Goal: Transaction & Acquisition: Purchase product/service

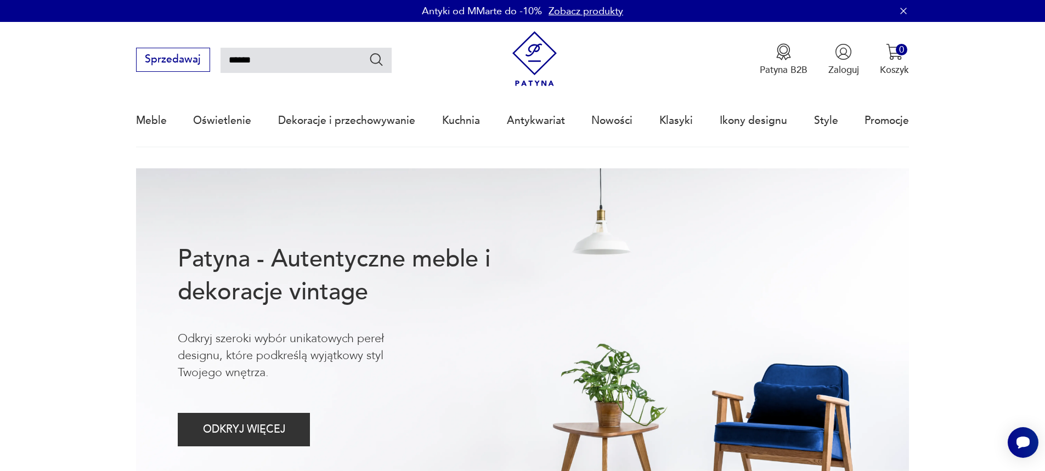
type input "******"
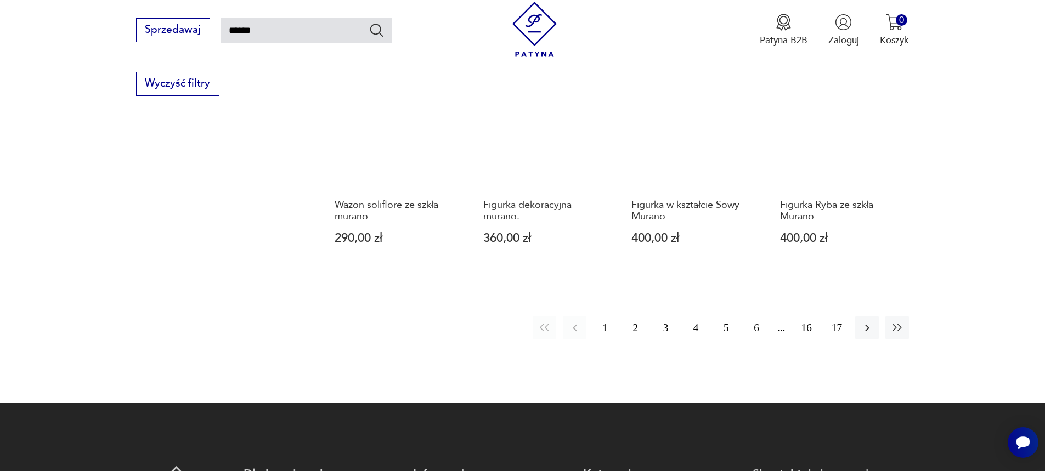
scroll to position [941, 0]
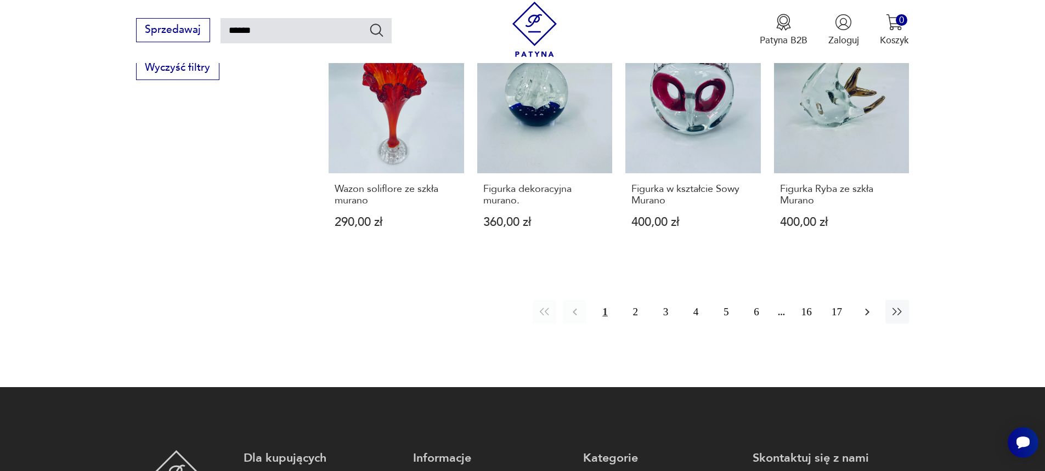
click at [871, 312] on icon "button" at bounding box center [867, 312] width 13 height 13
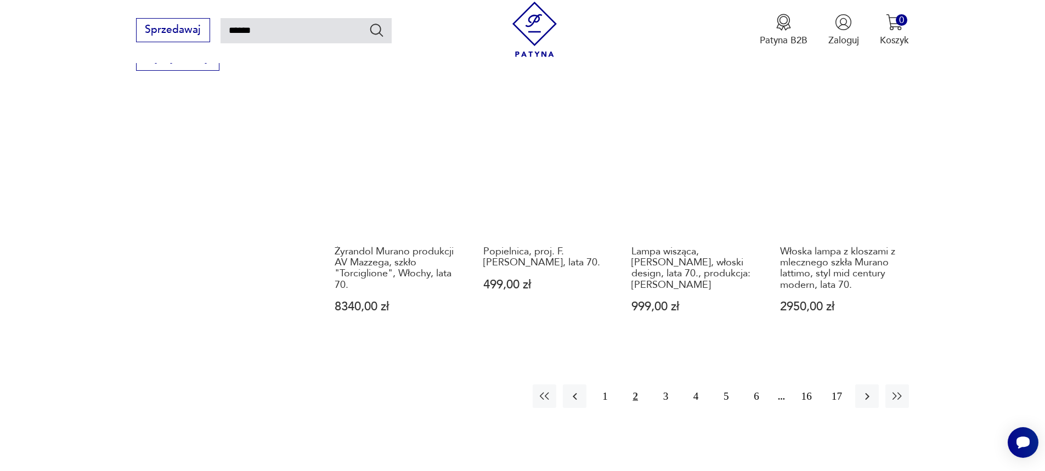
scroll to position [996, 0]
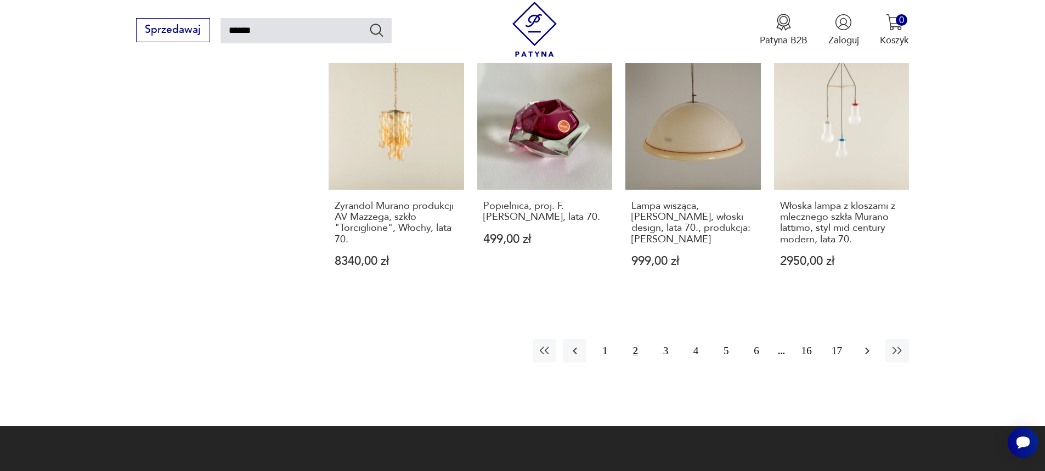
click at [873, 345] on icon "button" at bounding box center [867, 351] width 13 height 13
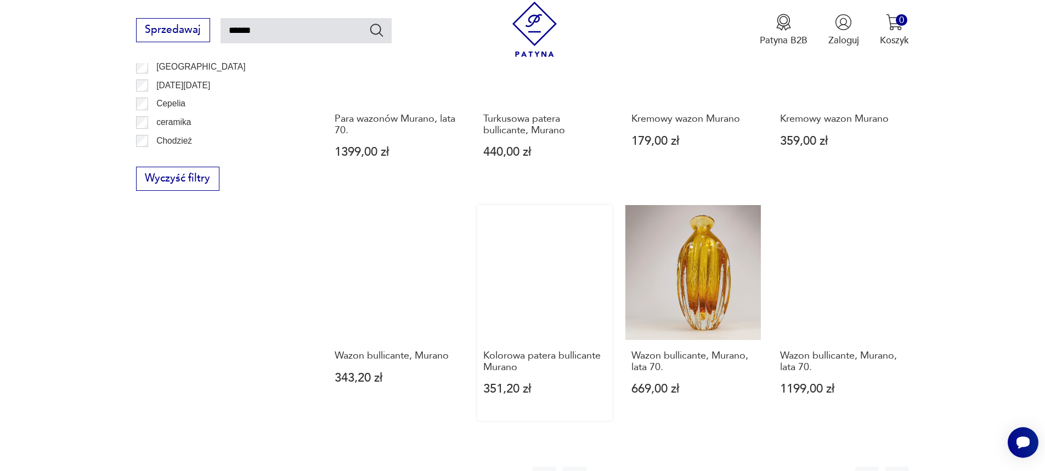
scroll to position [831, 0]
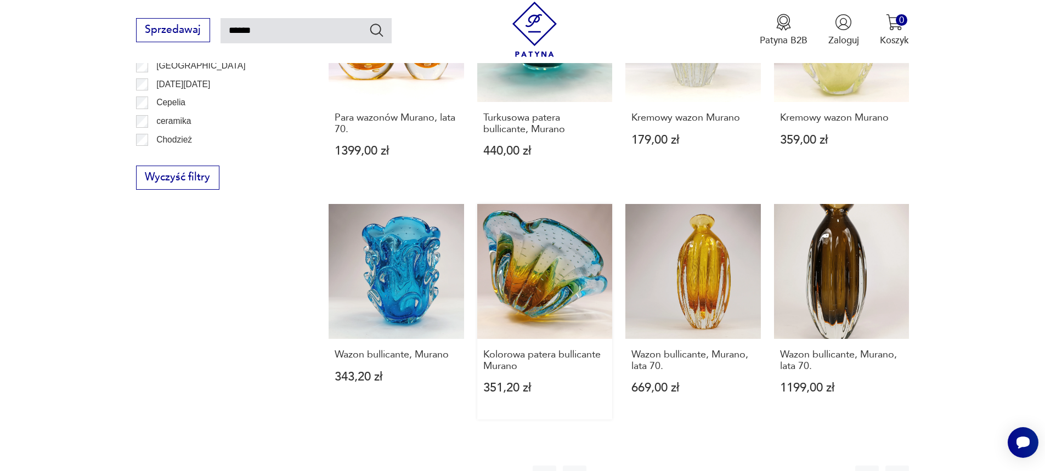
click at [502, 265] on link "Kolorowa patera bullicante Murano 351,20 zł" at bounding box center [545, 312] width 136 height 216
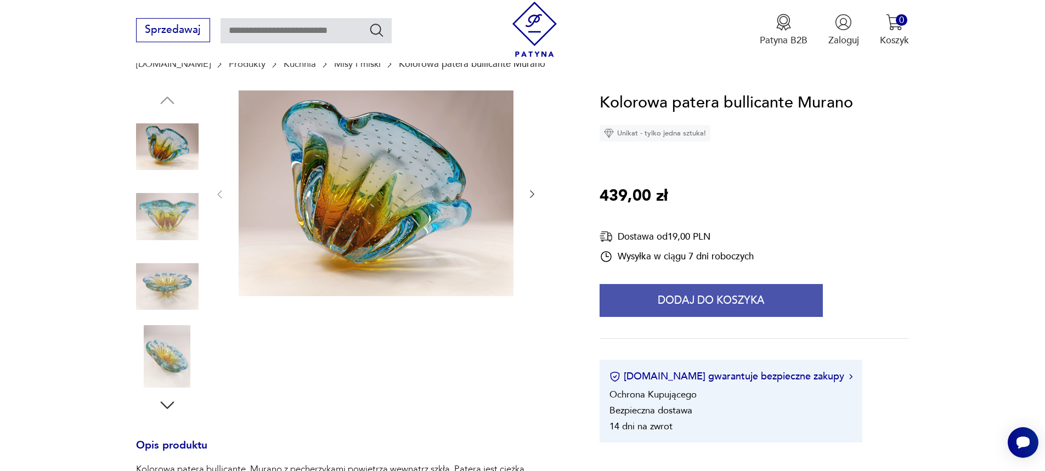
click at [681, 305] on button "Dodaj do koszyka" at bounding box center [711, 300] width 223 height 33
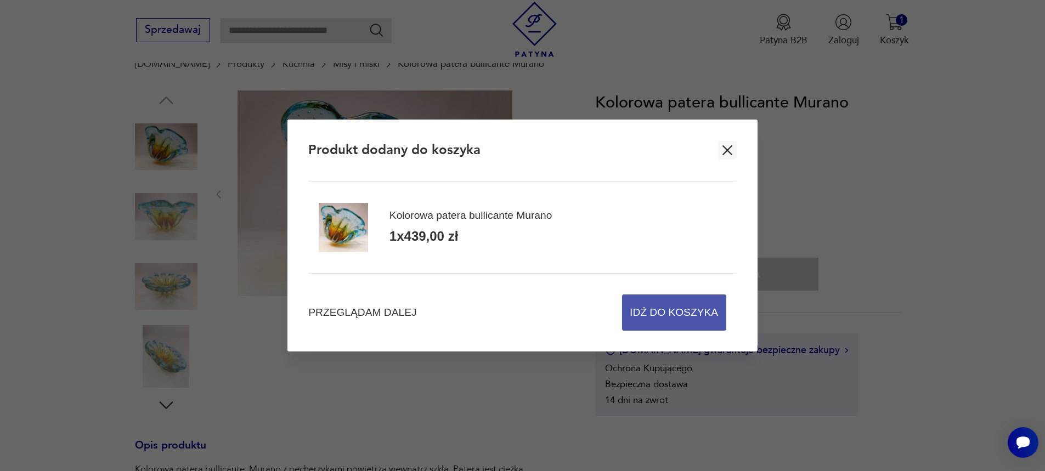
click at [679, 318] on span "Idź do koszyka" at bounding box center [674, 312] width 88 height 35
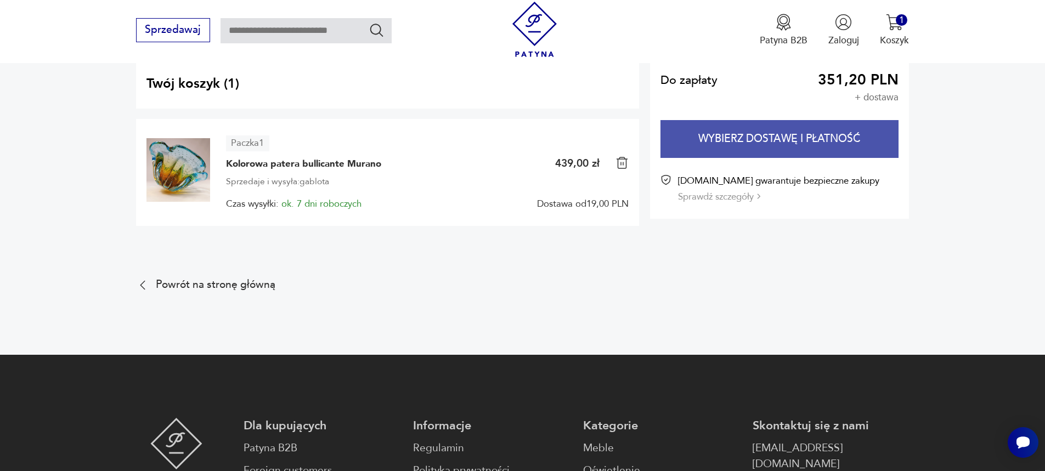
click at [761, 136] on button "Wybierz dostawę i płatność" at bounding box center [780, 139] width 238 height 38
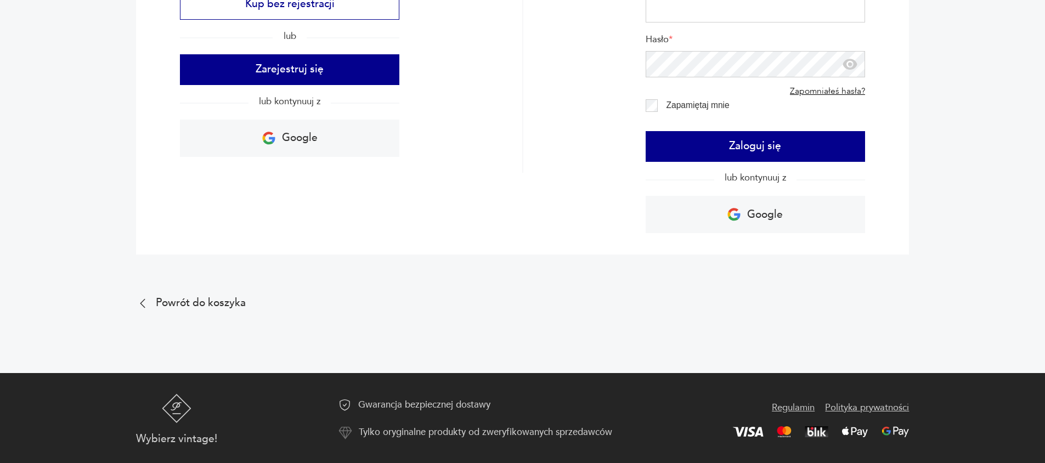
scroll to position [228, 0]
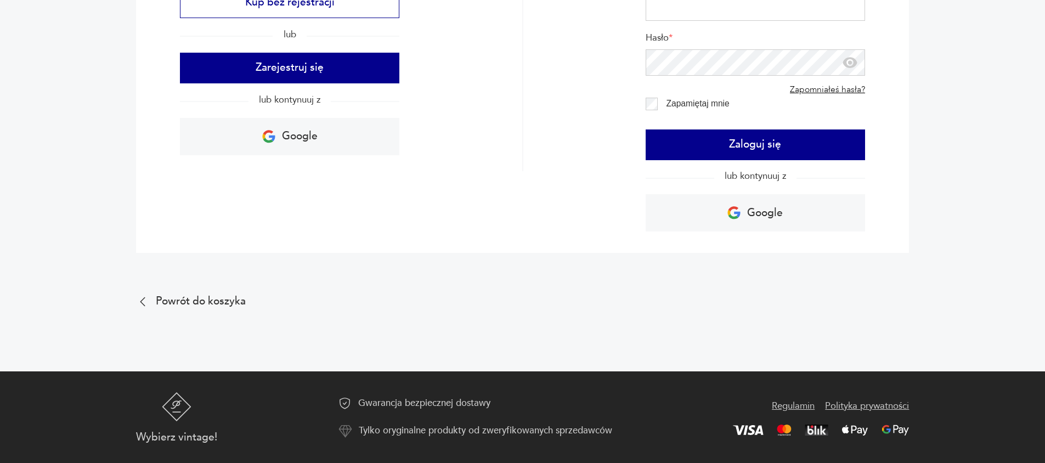
drag, startPoint x: 437, startPoint y: 405, endPoint x: 389, endPoint y: 403, distance: 48.9
click at [389, 403] on p "Gwarancja bezpiecznej dostawy" at bounding box center [424, 403] width 132 height 14
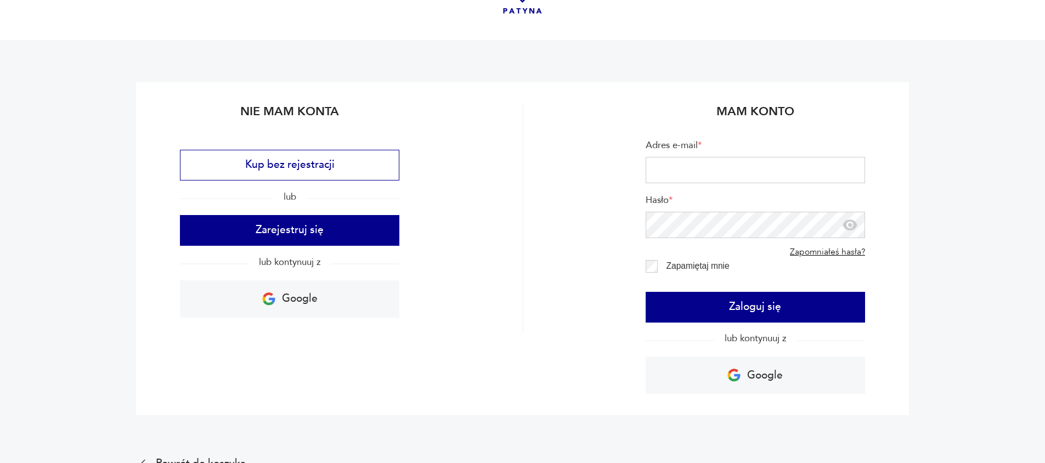
scroll to position [63, 0]
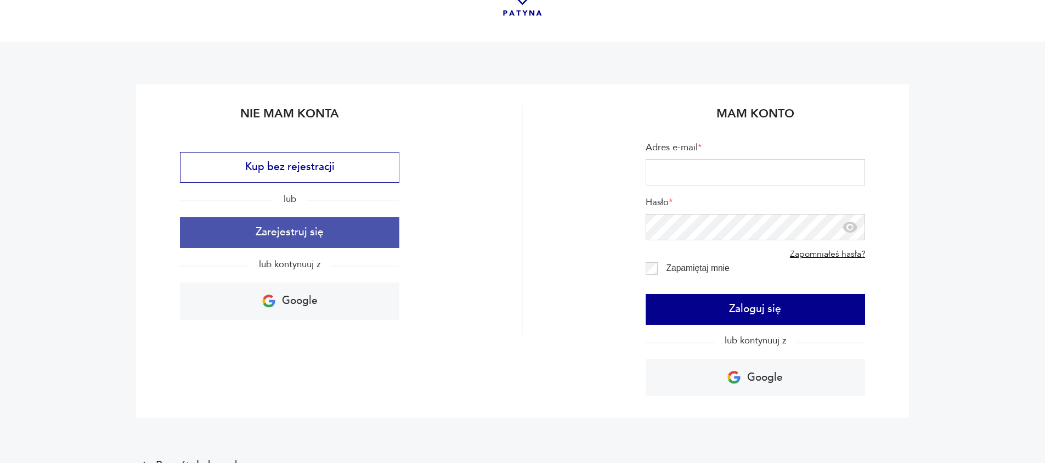
click at [288, 230] on button "Zarejestruj się" at bounding box center [290, 232] width 220 height 31
click at [347, 241] on button "Zarejestruj się" at bounding box center [290, 232] width 220 height 31
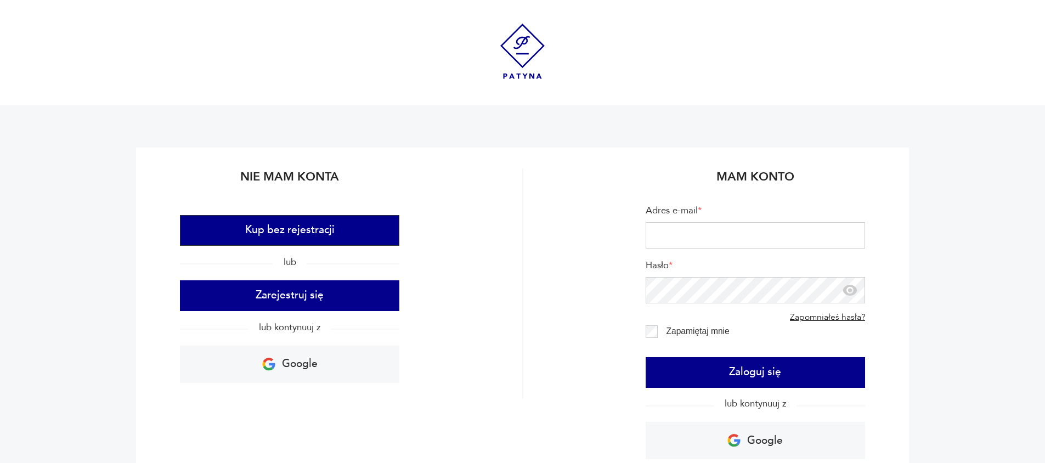
click at [302, 234] on button "Kup bez rejestracji" at bounding box center [290, 230] width 220 height 31
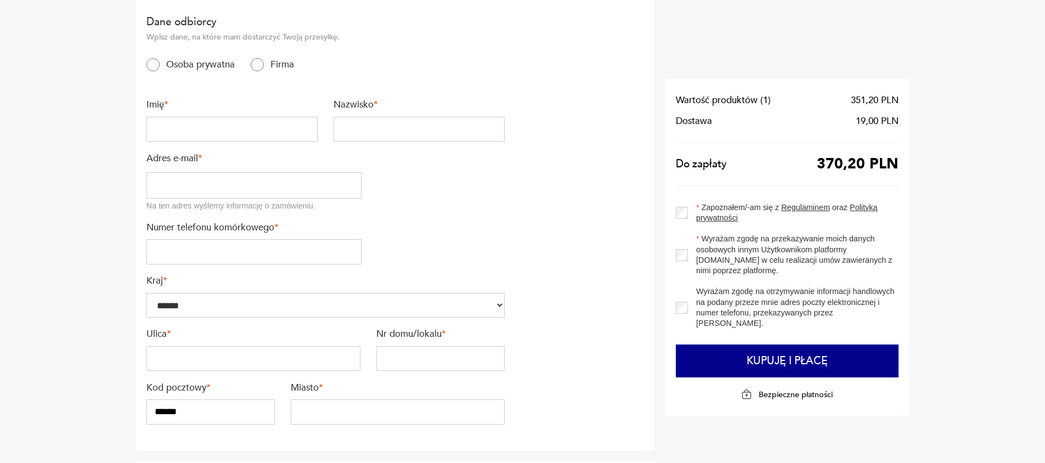
scroll to position [110, 0]
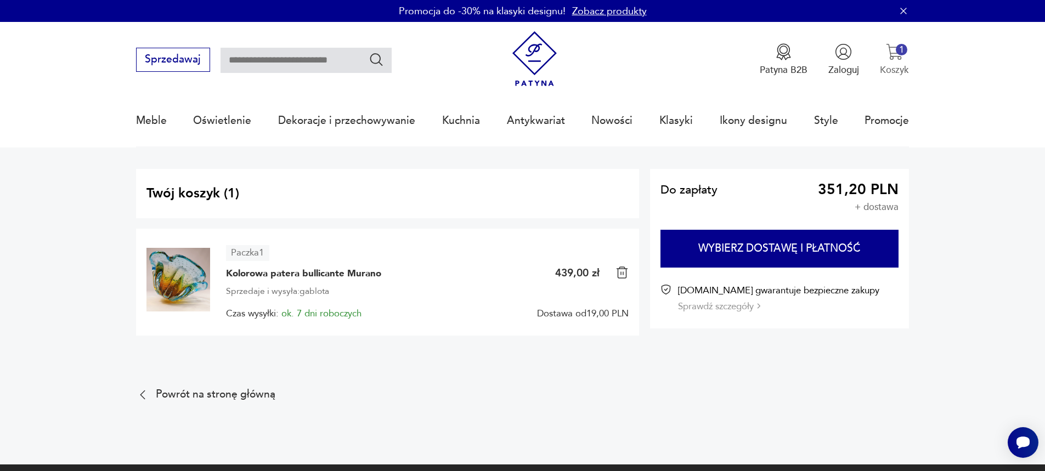
click at [908, 45] on button "1 Koszyk" at bounding box center [894, 59] width 29 height 33
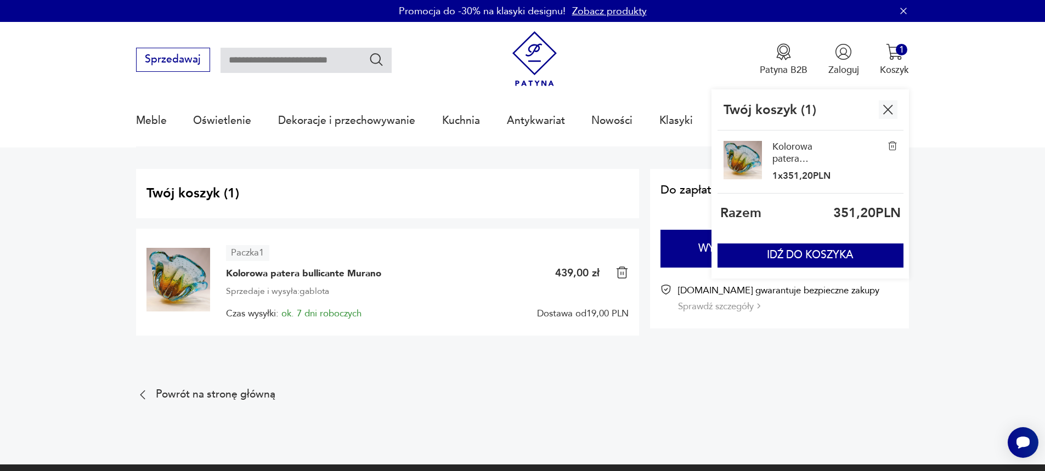
click at [894, 142] on img at bounding box center [893, 146] width 10 height 10
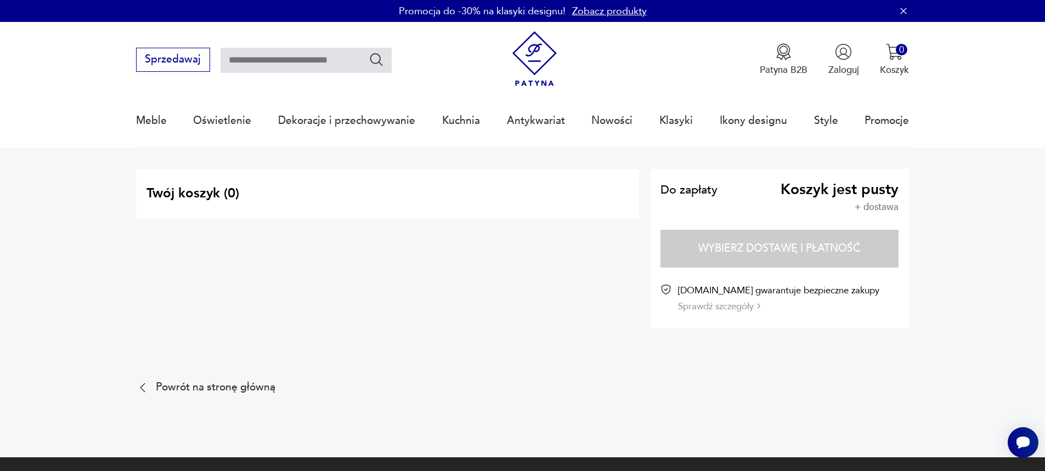
click at [974, 144] on nav "Sprzedawaj Patyna B2B Zaloguj 0 Koszyk Twój koszyk ( 0 ) Brak produktów w koszy…" at bounding box center [522, 85] width 1045 height 126
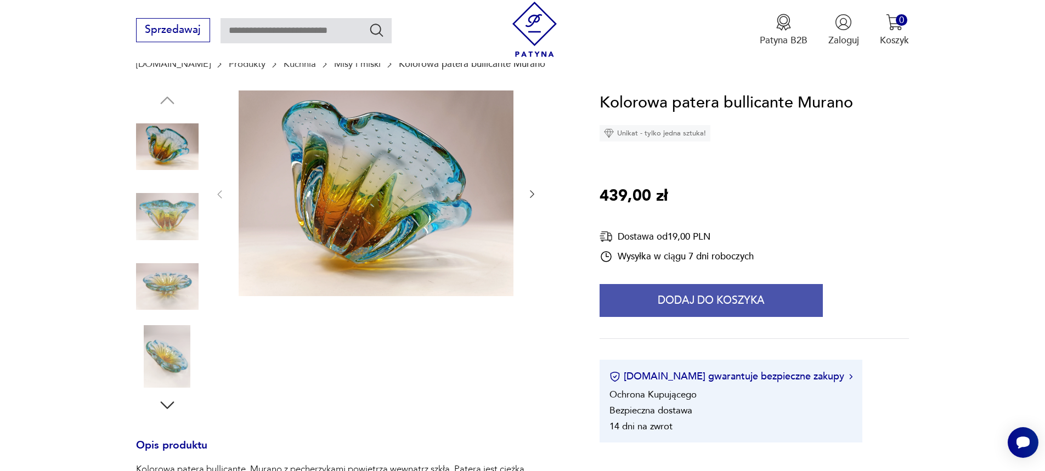
click at [644, 314] on button "Dodaj do koszyka" at bounding box center [711, 300] width 223 height 33
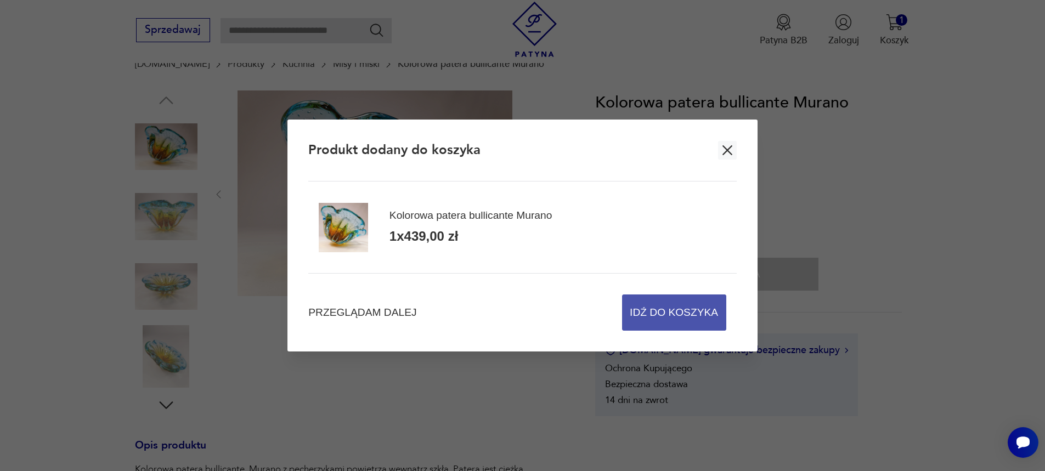
click at [644, 314] on span "Idź do koszyka" at bounding box center [674, 312] width 88 height 35
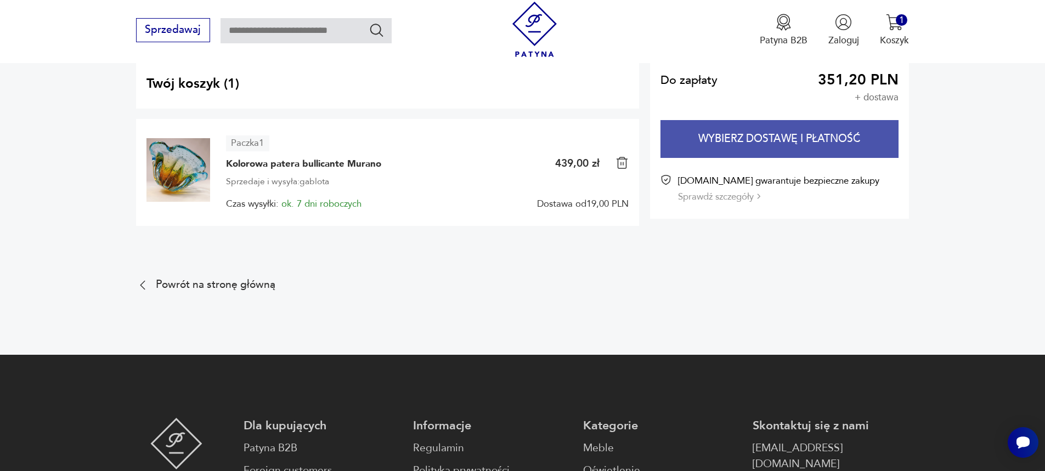
click at [873, 138] on button "Wybierz dostawę i płatność" at bounding box center [780, 139] width 238 height 38
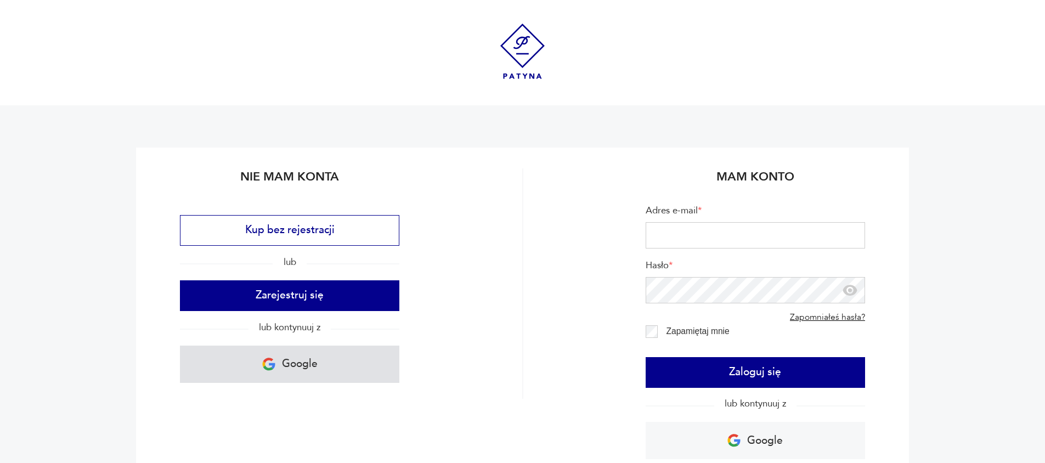
click at [316, 362] on p "Google" at bounding box center [300, 364] width 36 height 20
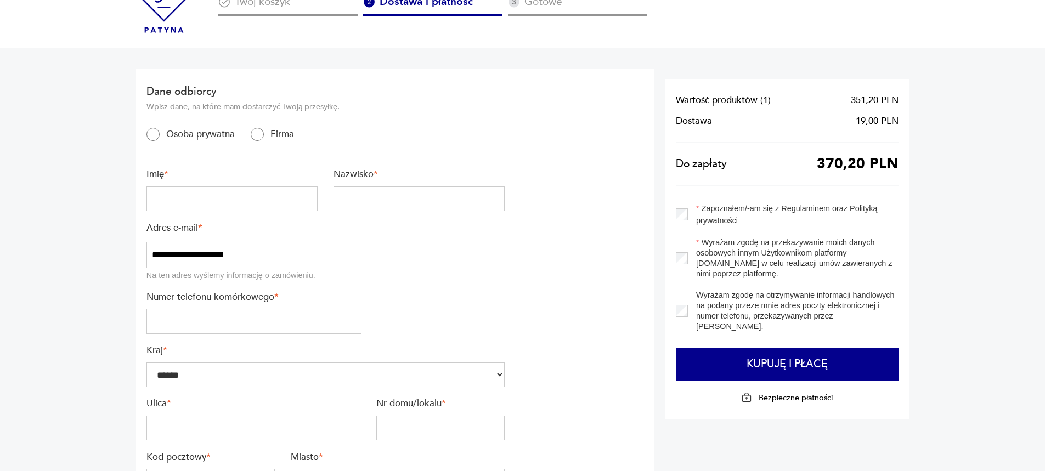
scroll to position [55, 0]
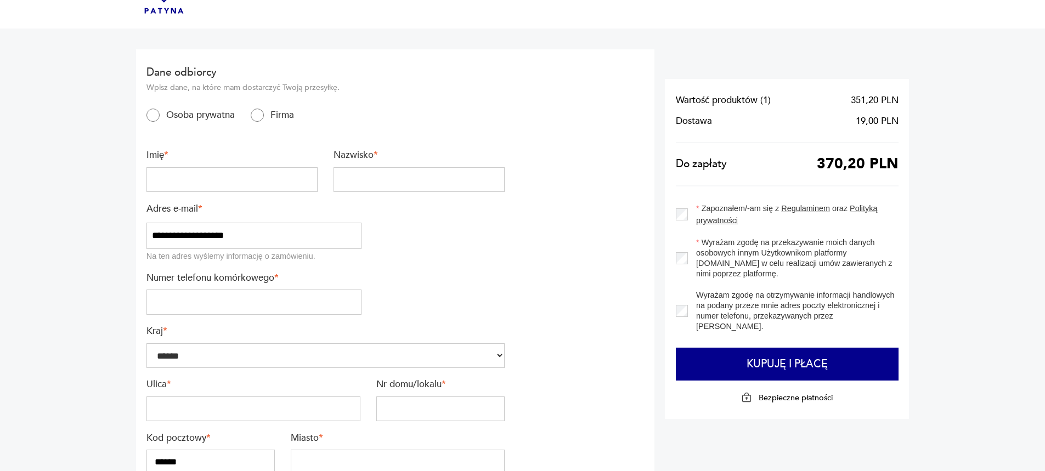
click at [156, 173] on input "text" at bounding box center [232, 179] width 171 height 25
type input "******"
click at [353, 182] on input "text" at bounding box center [419, 179] width 171 height 25
type input "******"
drag, startPoint x: 278, startPoint y: 243, endPoint x: 103, endPoint y: 243, distance: 175.6
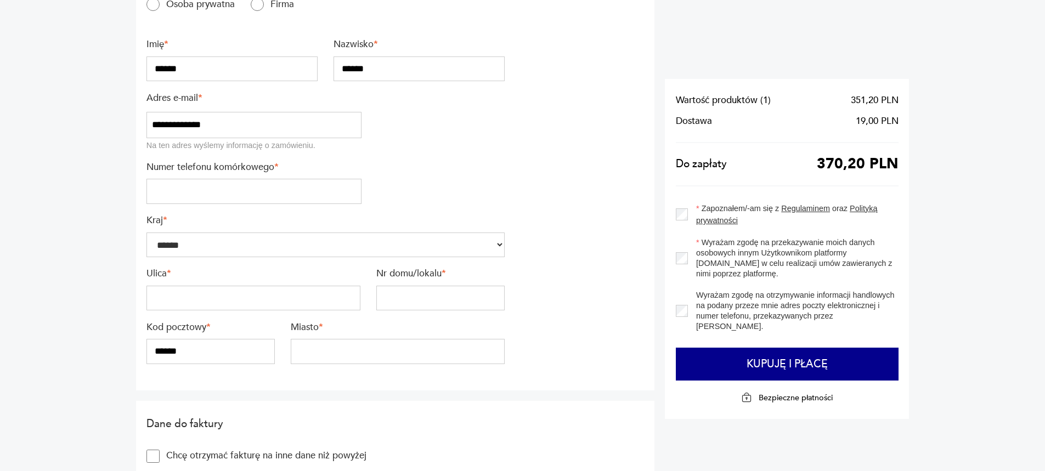
scroll to position [220, 0]
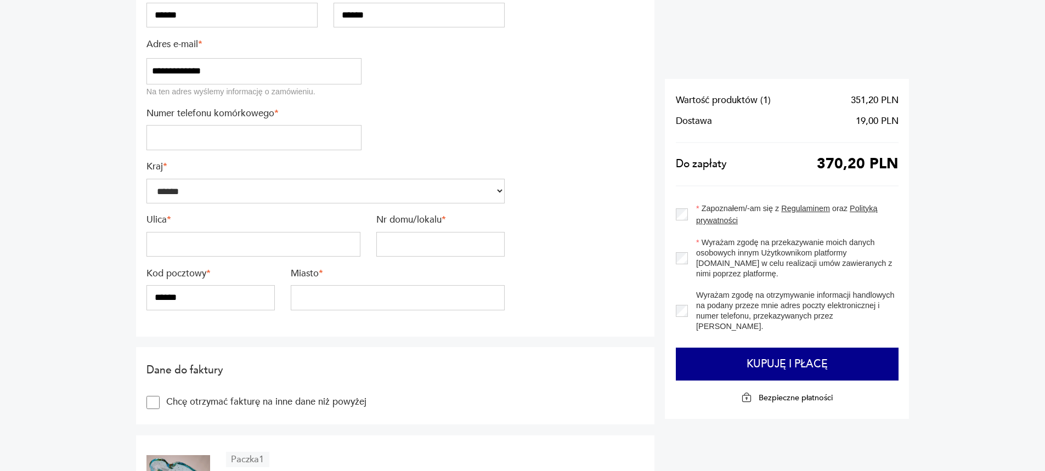
type input "**********"
click at [173, 140] on input "tel" at bounding box center [254, 137] width 215 height 25
type input "*********"
click at [176, 247] on input "text" at bounding box center [254, 244] width 214 height 25
type input "*********"
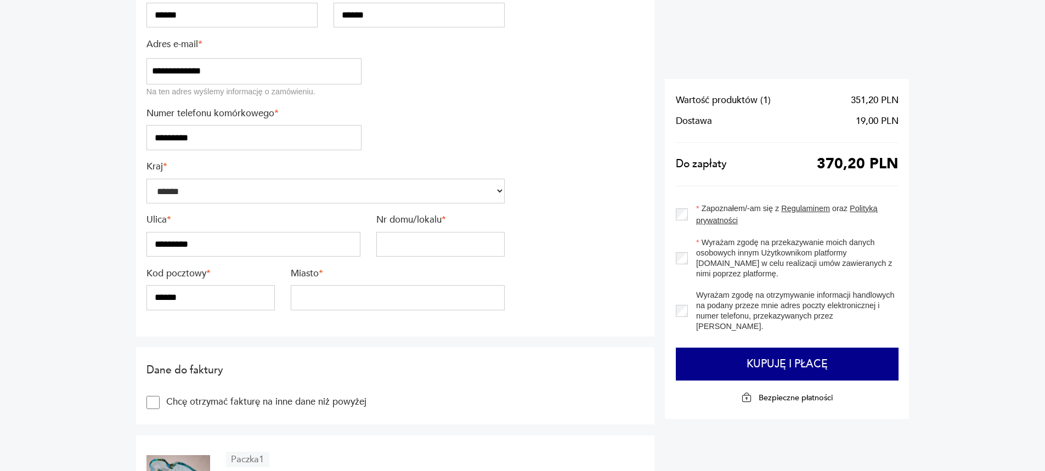
click at [448, 245] on input "text" at bounding box center [440, 244] width 128 height 25
type input "****"
click at [205, 289] on input "******" at bounding box center [211, 297] width 128 height 25
type input "******"
click at [302, 301] on input "text" at bounding box center [398, 297] width 214 height 25
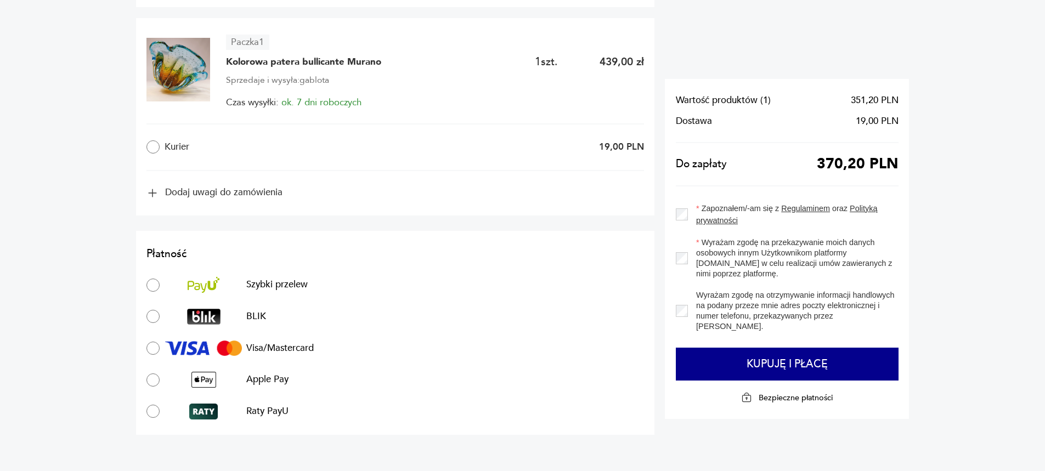
scroll to position [581, 0]
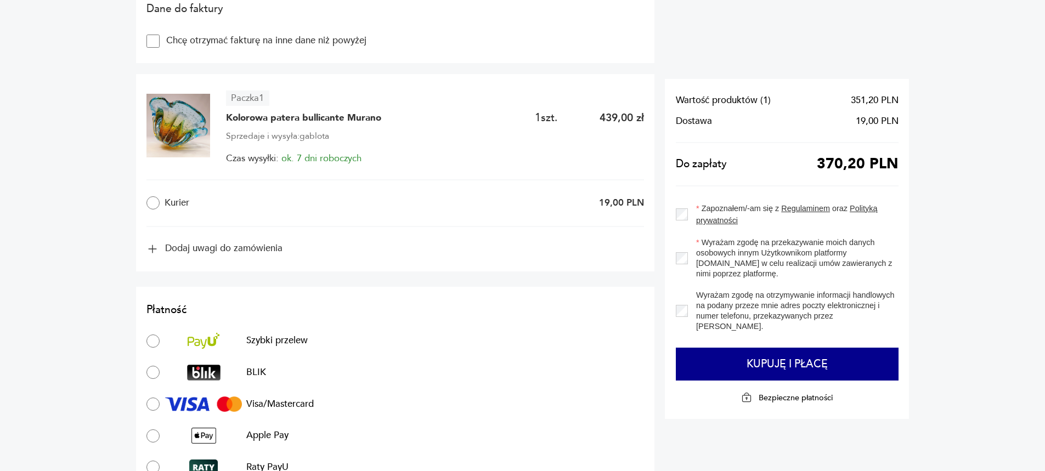
type input "**********"
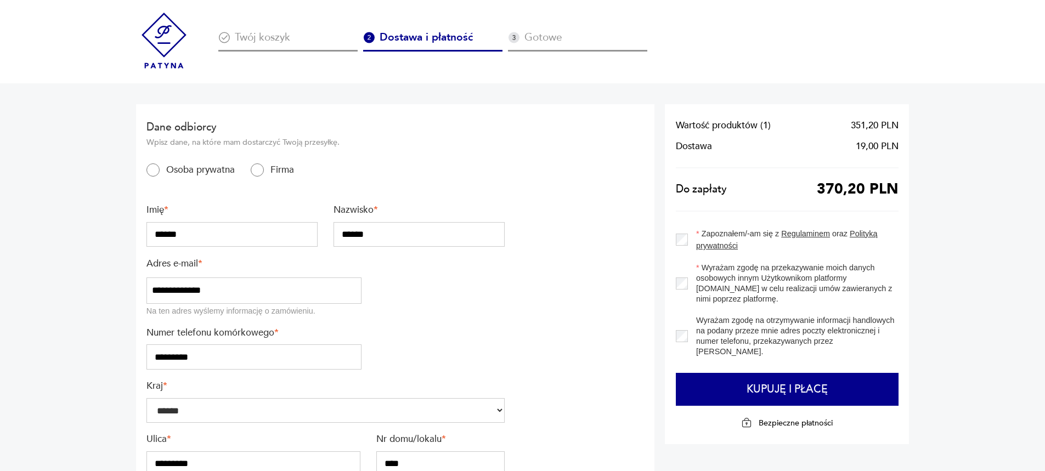
scroll to position [220, 0]
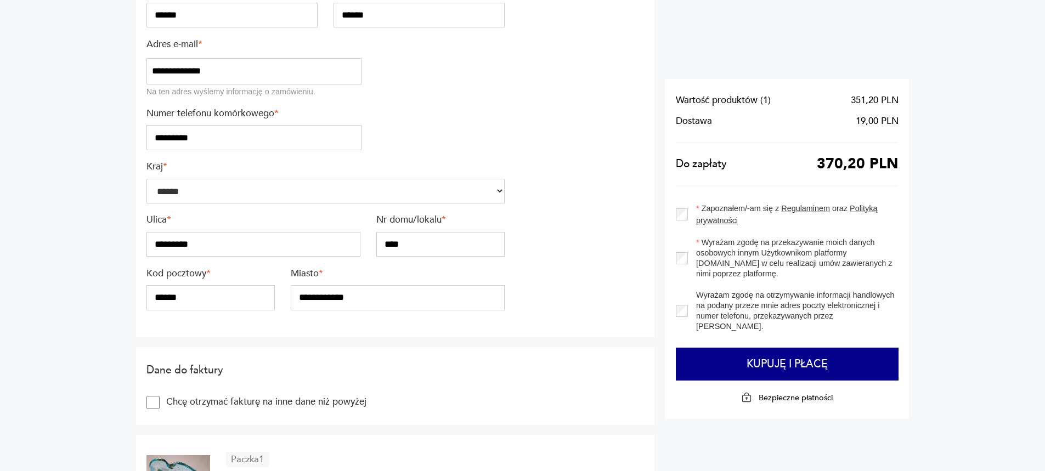
click at [569, 78] on section "**********" at bounding box center [395, 111] width 519 height 452
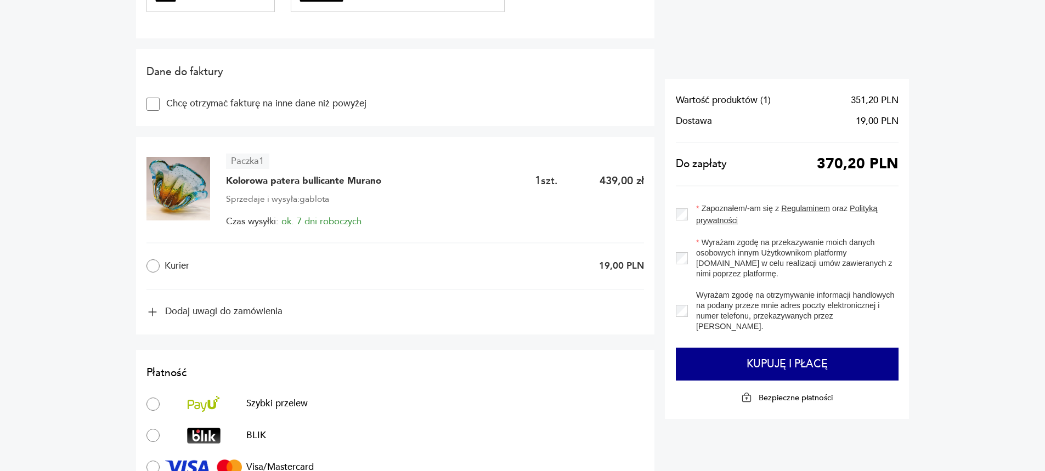
scroll to position [549, 0]
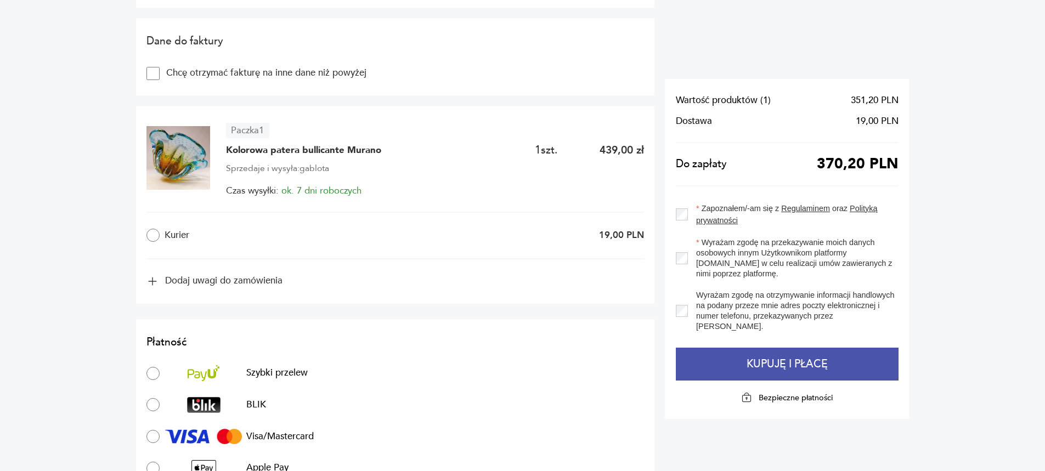
click at [793, 365] on button "Kupuję i płacę" at bounding box center [787, 364] width 223 height 33
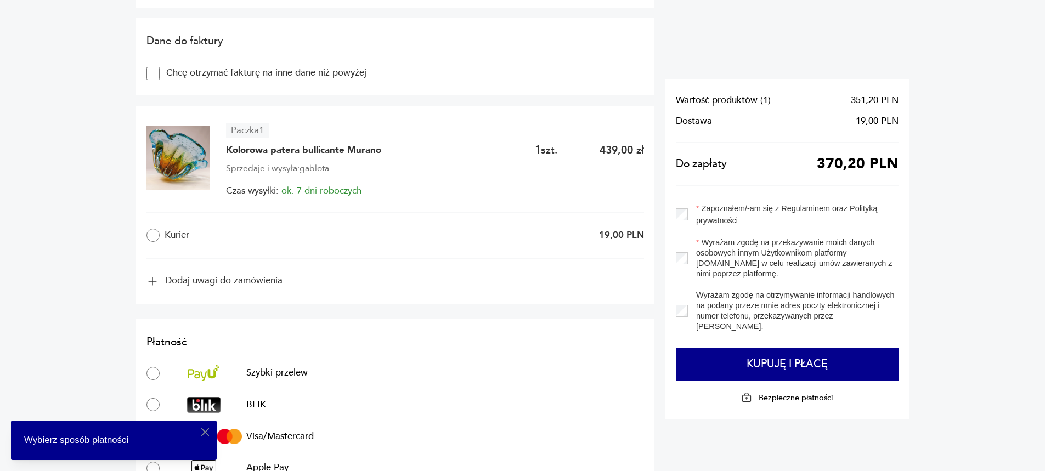
click at [63, 317] on section "**********" at bounding box center [522, 96] width 1045 height 1123
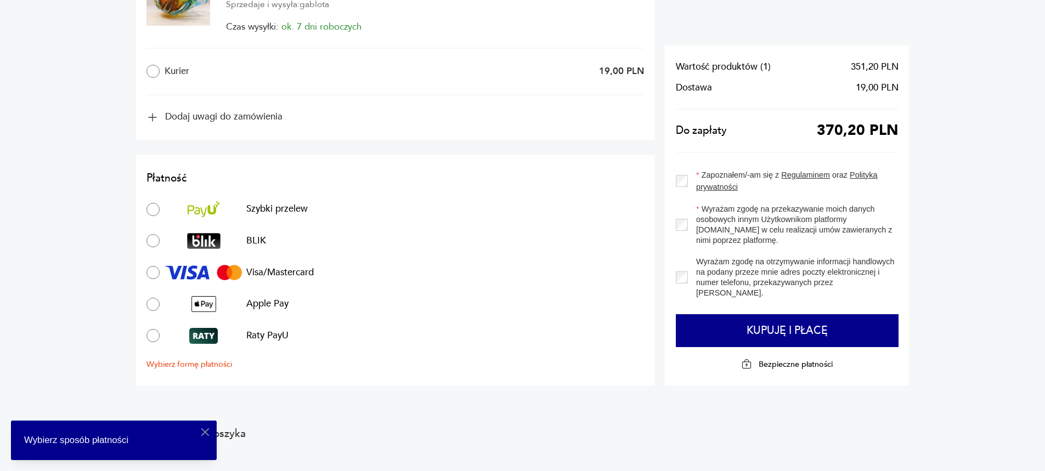
scroll to position [713, 0]
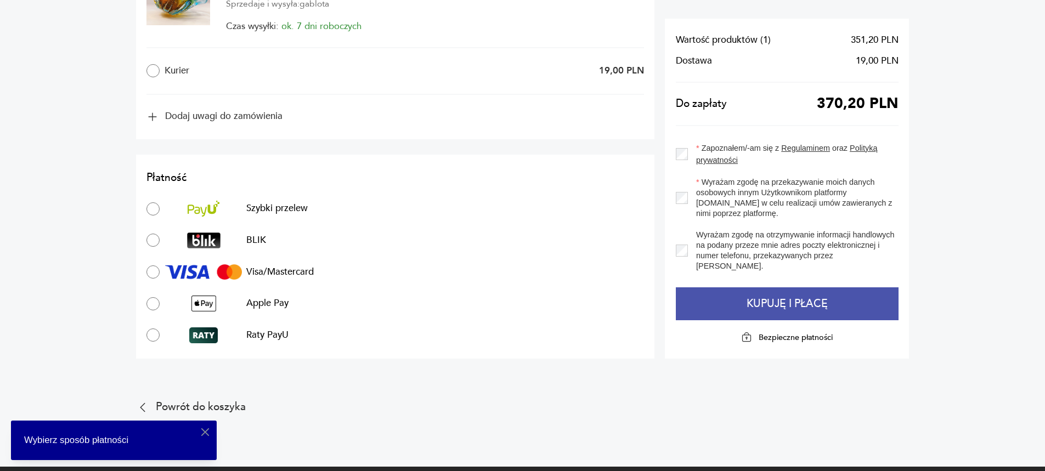
click at [792, 310] on button "Kupuję i płacę" at bounding box center [787, 304] width 223 height 33
type input "**********"
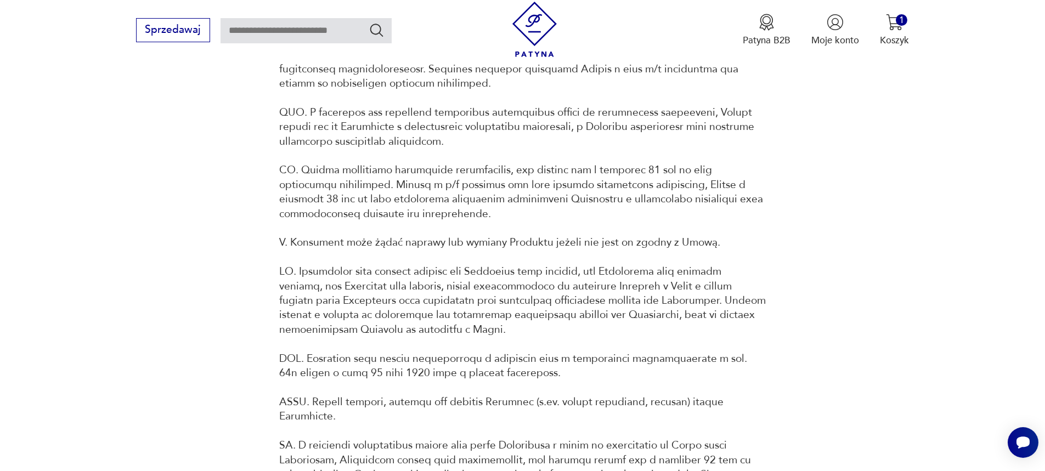
scroll to position [3951, 0]
click at [377, 249] on p "V. Konsument może żądać naprawy lub wymiany Produktu jeżeli nie jest on zgodny …" at bounding box center [522, 241] width 487 height 14
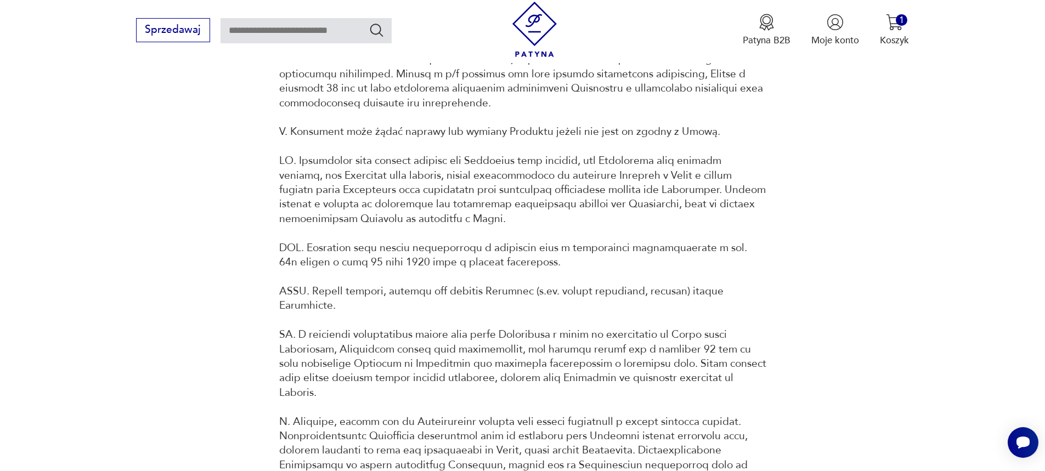
scroll to position [4226, 0]
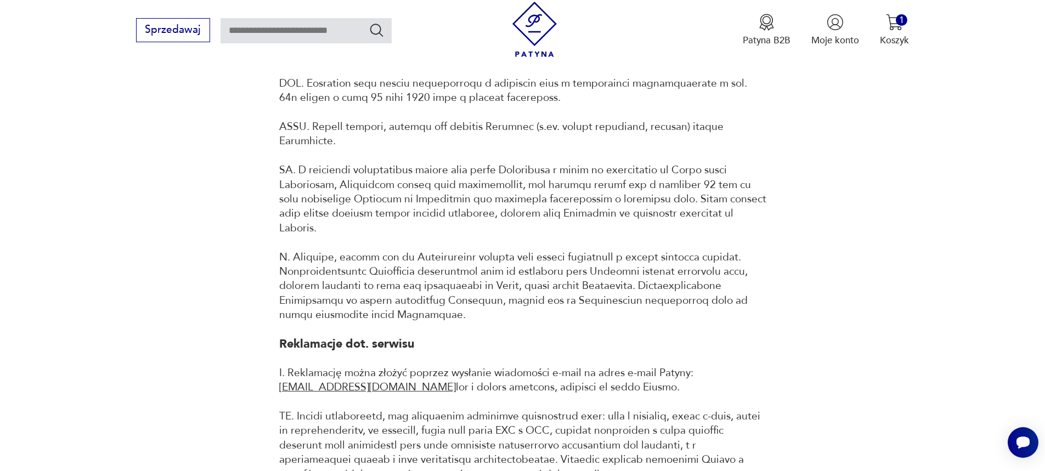
click at [379, 227] on p at bounding box center [522, 155] width 487 height 333
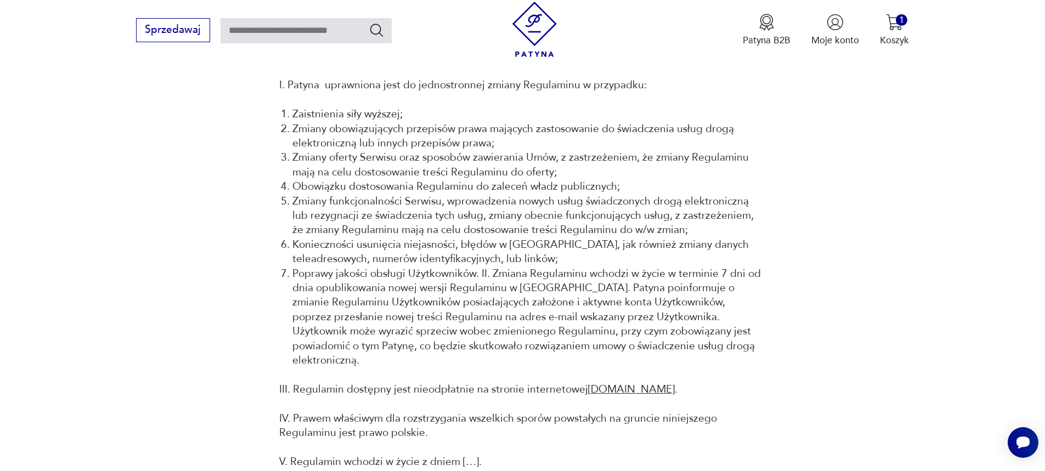
scroll to position [5268, 0]
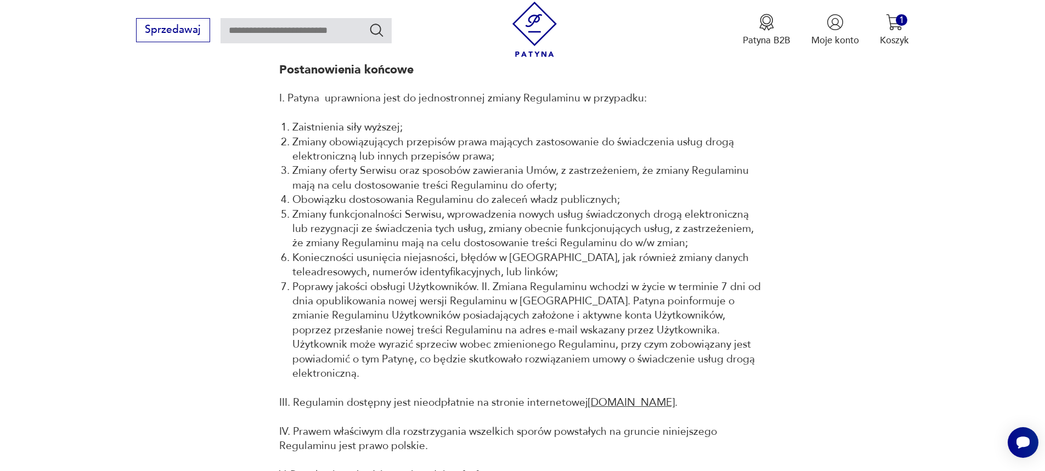
click at [271, 34] on input "text" at bounding box center [306, 30] width 171 height 25
type input "******"
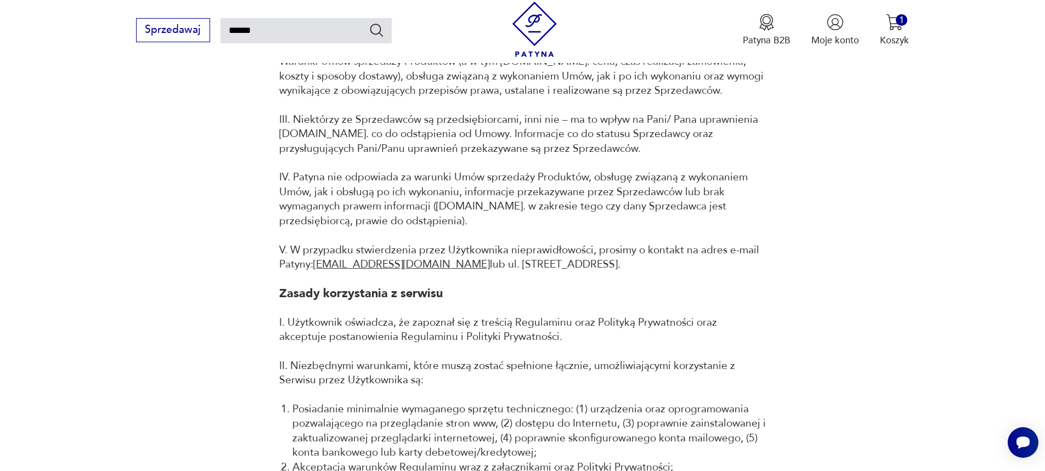
click at [373, 27] on icon "Szukaj" at bounding box center [377, 30] width 16 height 16
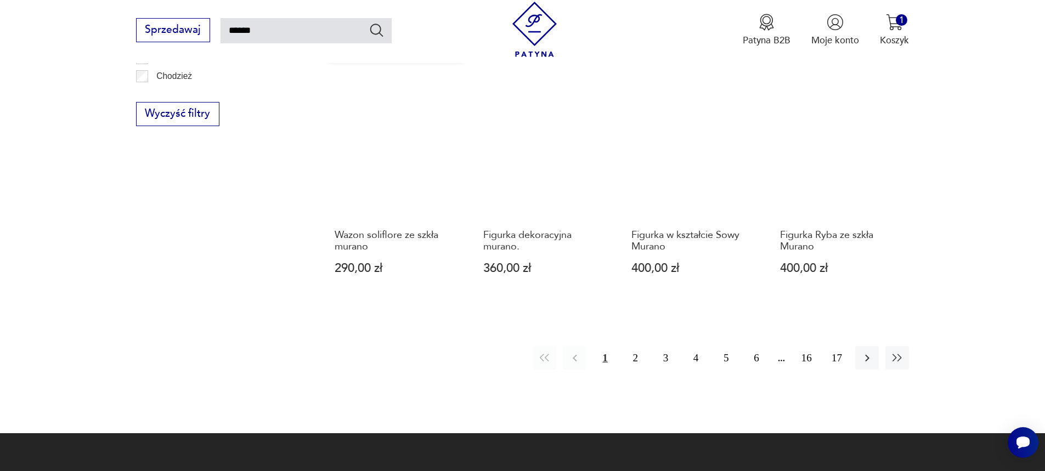
scroll to position [996, 0]
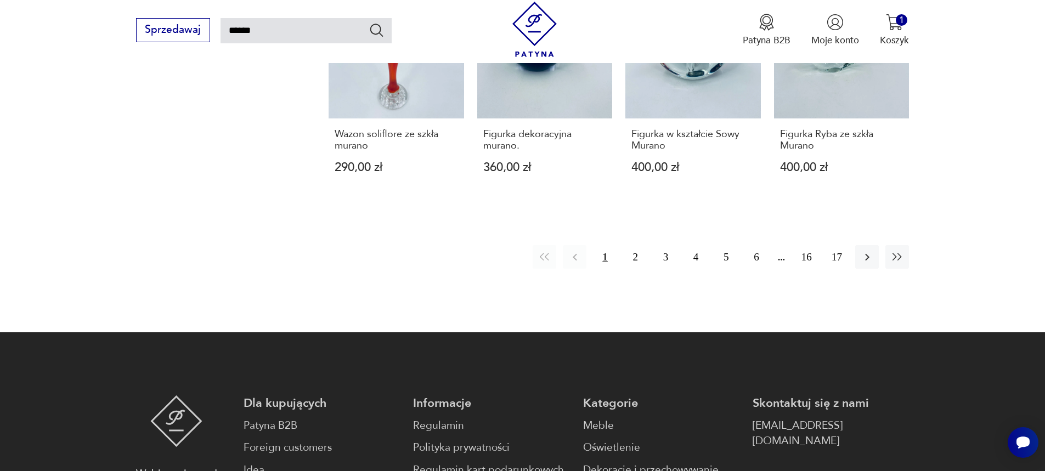
click at [697, 257] on button "4" at bounding box center [696, 257] width 24 height 24
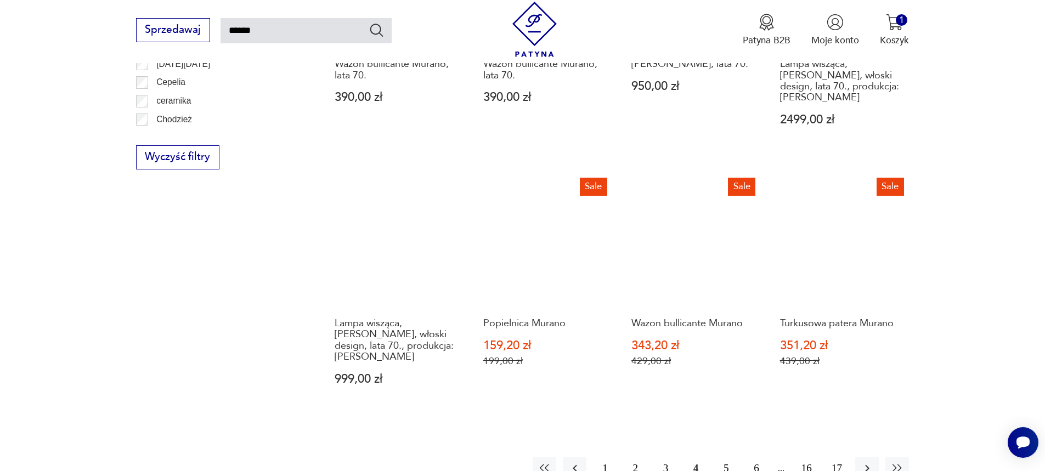
scroll to position [886, 0]
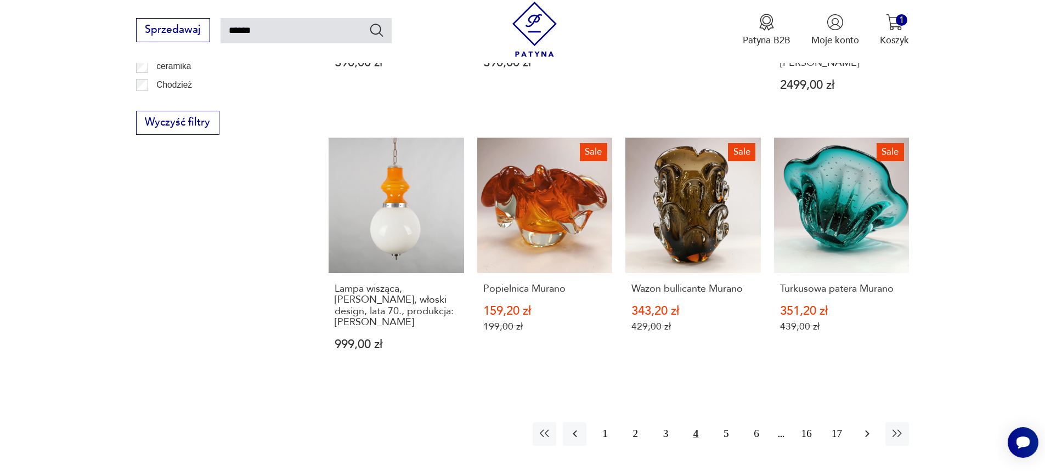
click at [873, 428] on icon "button" at bounding box center [867, 434] width 13 height 13
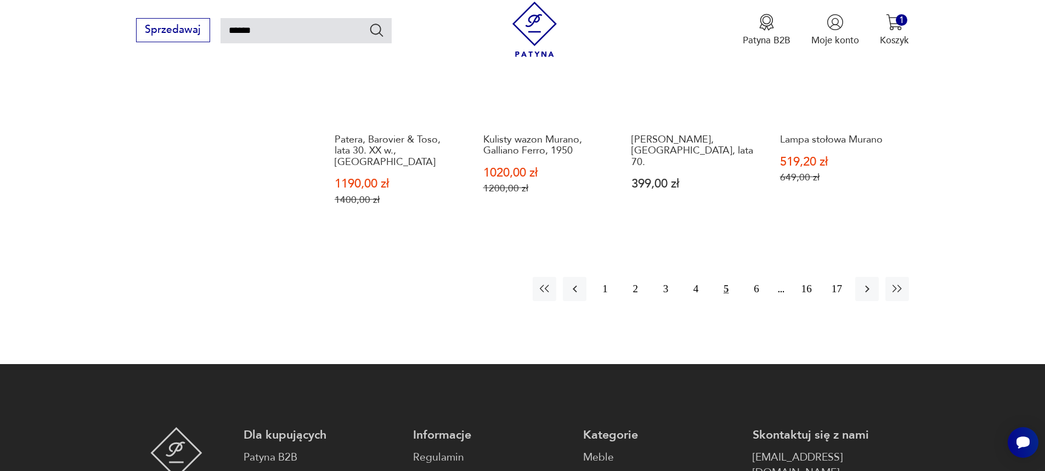
scroll to position [1051, 0]
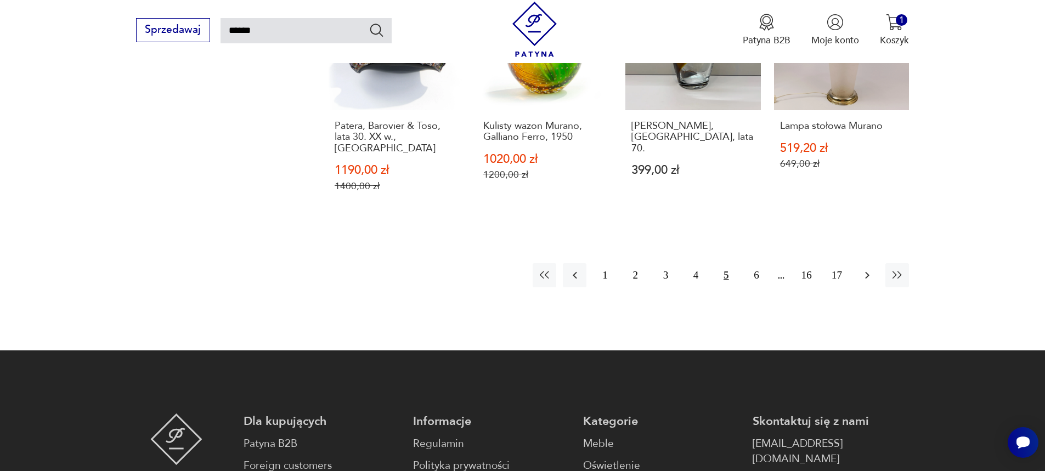
click at [873, 277] on icon "button" at bounding box center [867, 275] width 13 height 13
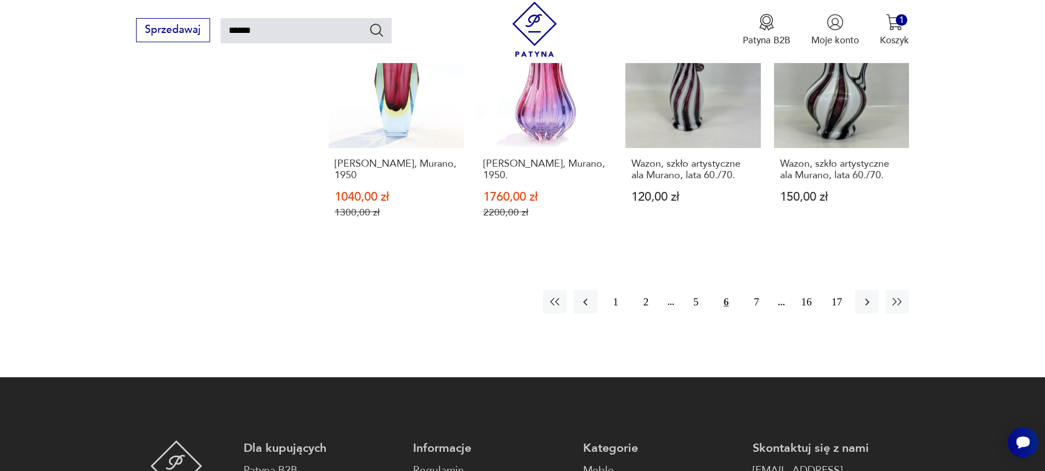
scroll to position [1051, 0]
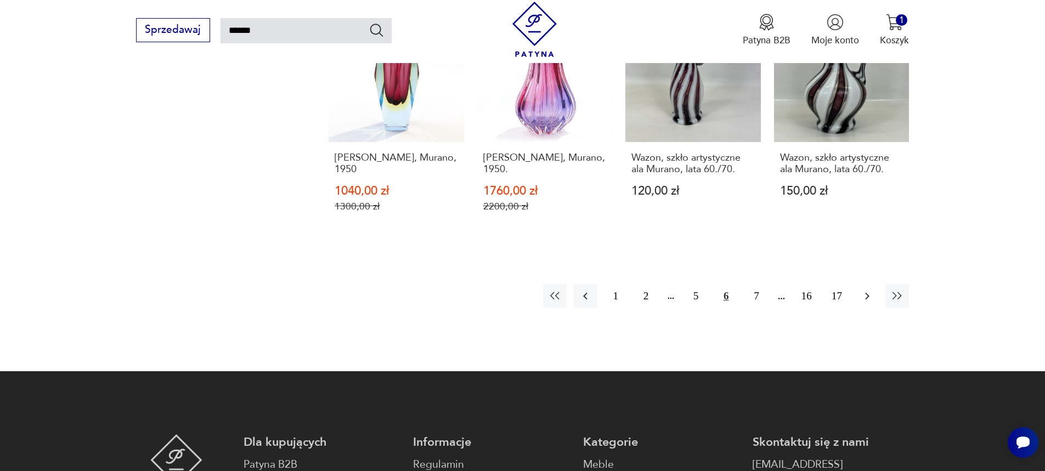
click at [869, 290] on icon "button" at bounding box center [867, 296] width 13 height 13
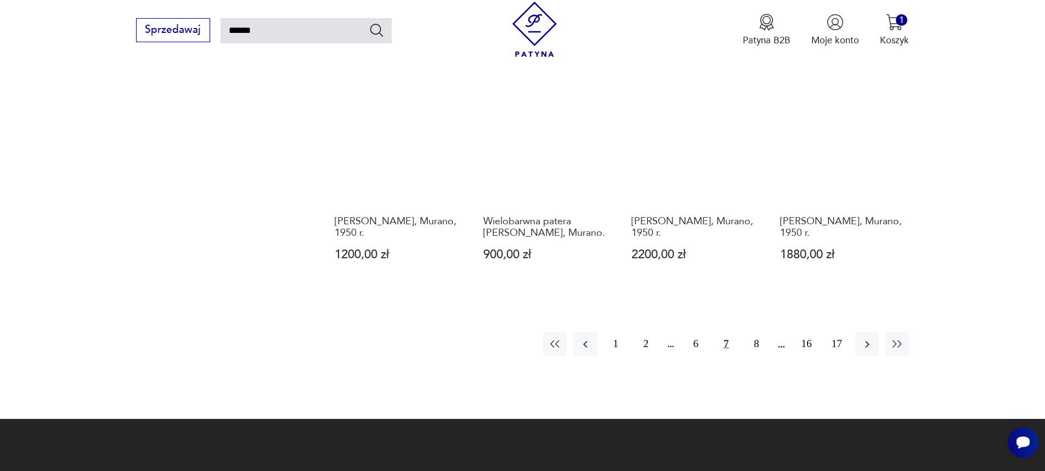
scroll to position [996, 0]
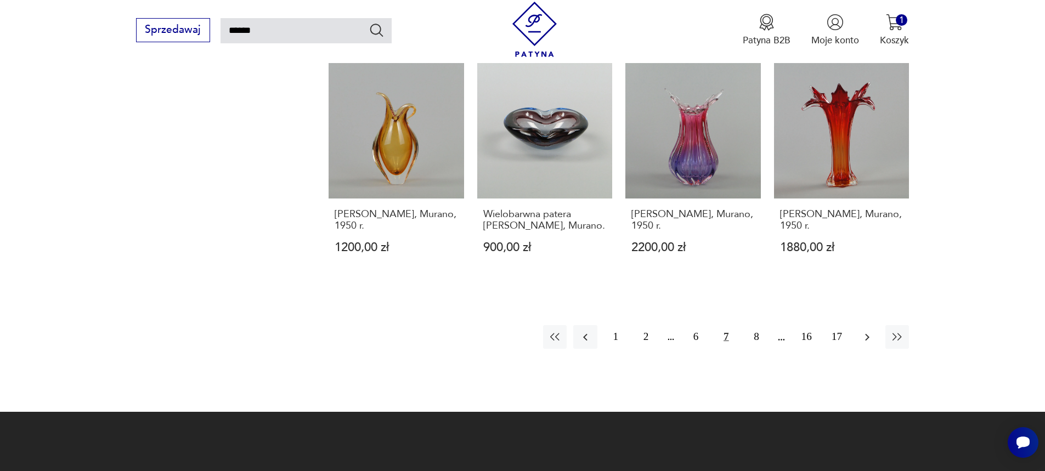
click at [868, 334] on icon "button" at bounding box center [867, 337] width 4 height 7
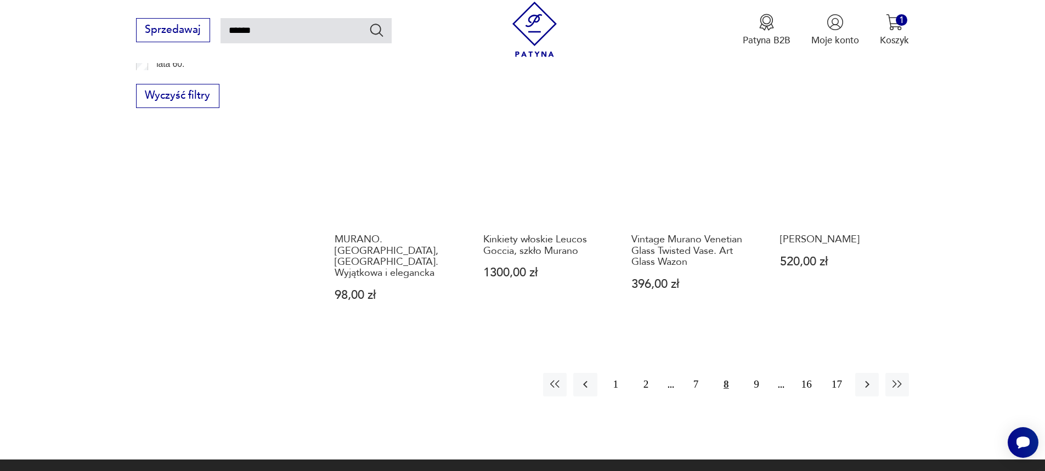
scroll to position [941, 0]
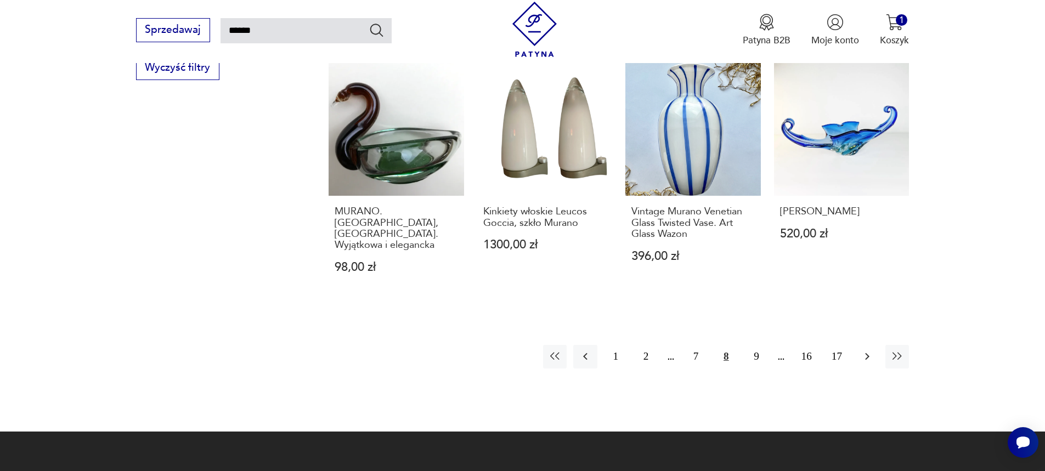
click at [870, 350] on icon "button" at bounding box center [867, 356] width 13 height 13
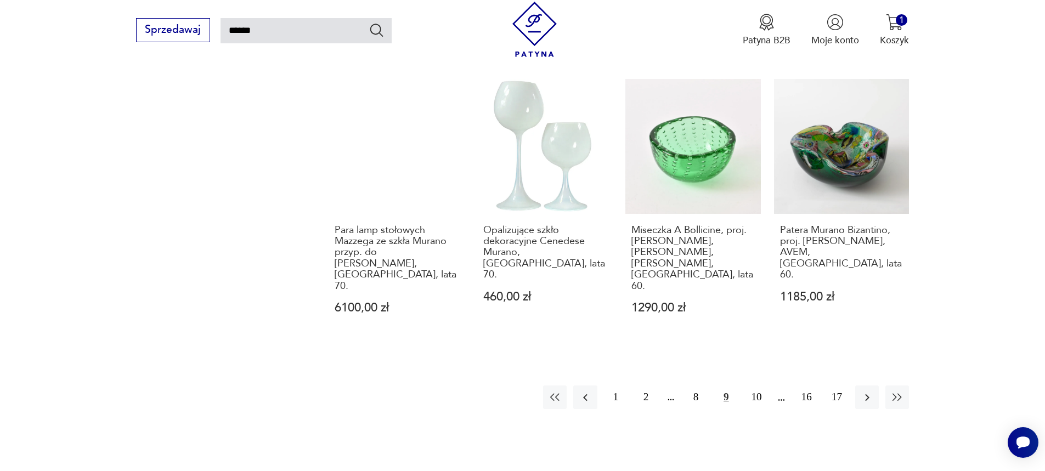
scroll to position [1051, 0]
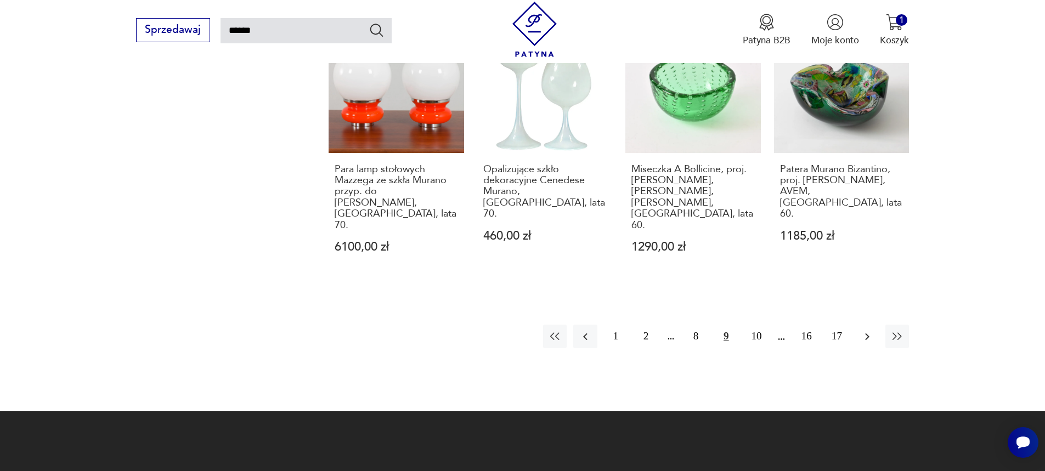
click at [862, 330] on icon "button" at bounding box center [867, 336] width 13 height 13
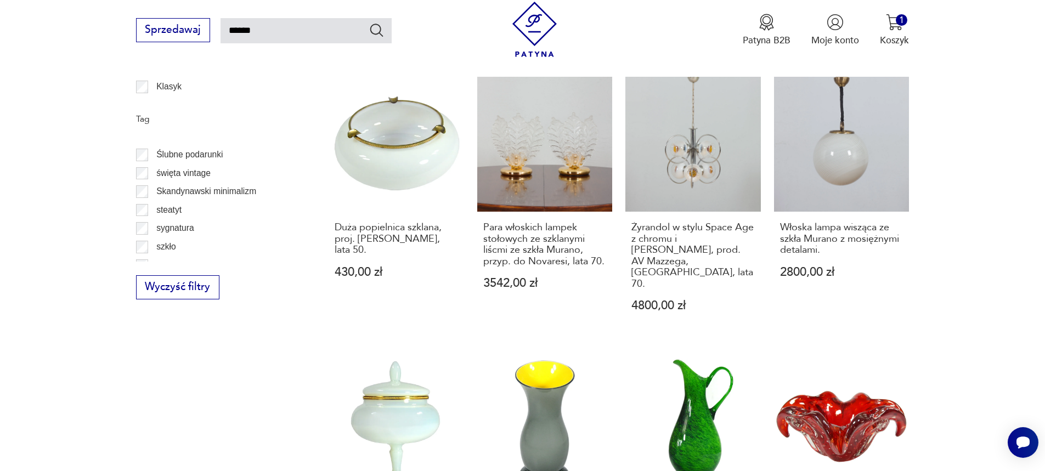
scroll to position [933, 0]
click at [90, 196] on section "Filtruj produkty Dekoracje (170) Kuchnia (36) Pozostałe (1) Oświetlenie (54) Ta…" at bounding box center [522, 123] width 1045 height 1235
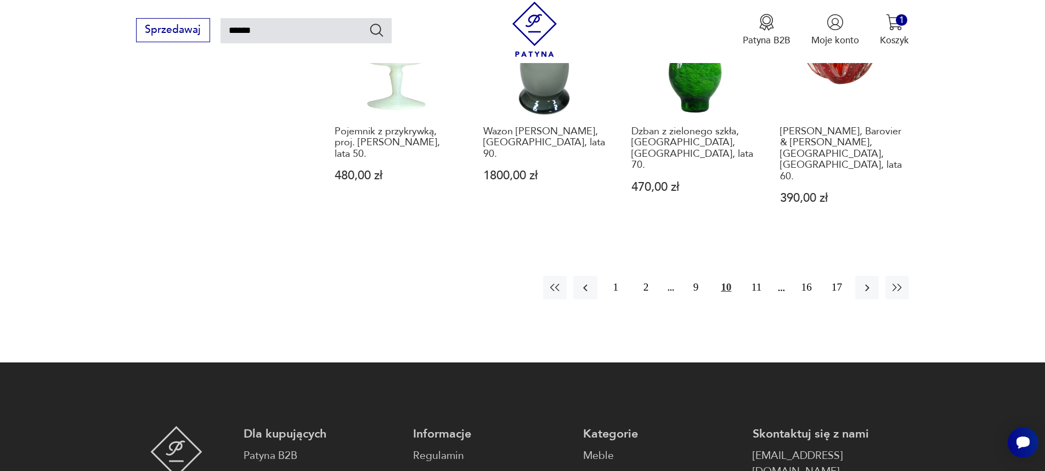
scroll to position [1106, 0]
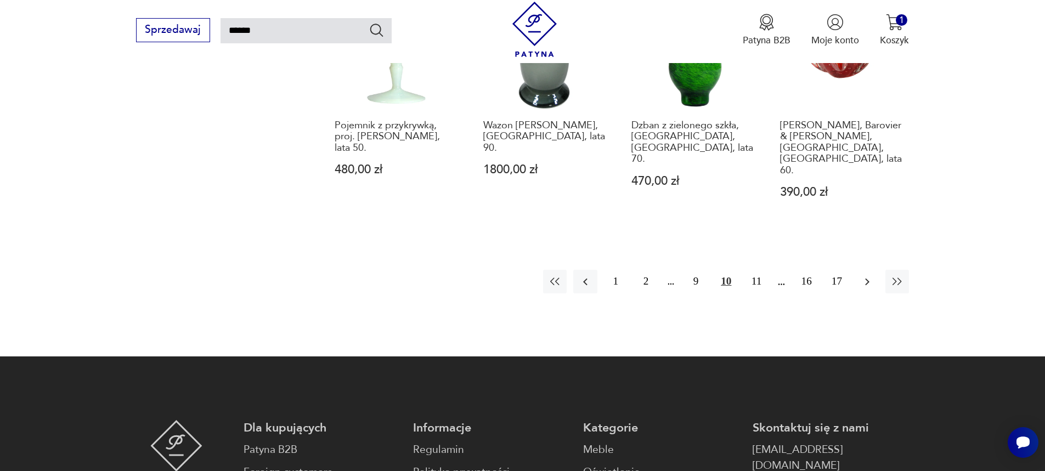
click at [869, 275] on icon "button" at bounding box center [867, 281] width 13 height 13
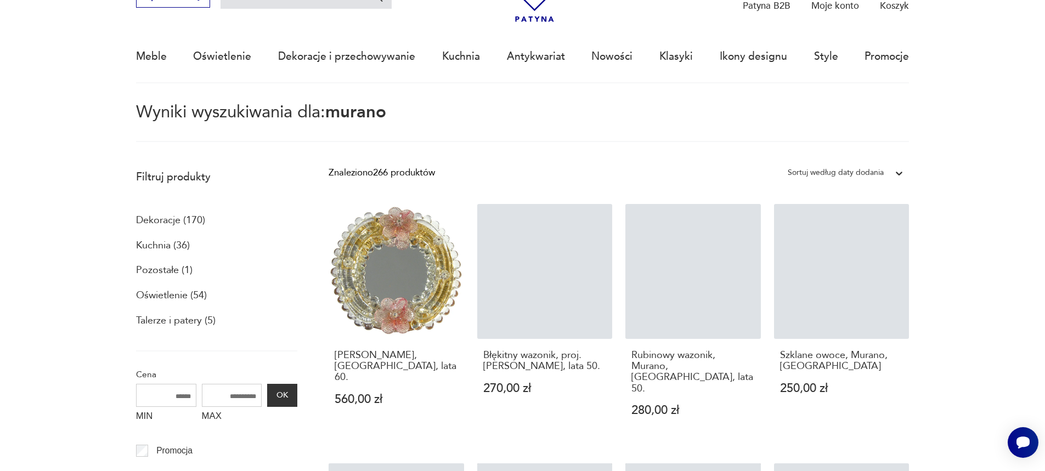
scroll to position [63, 0]
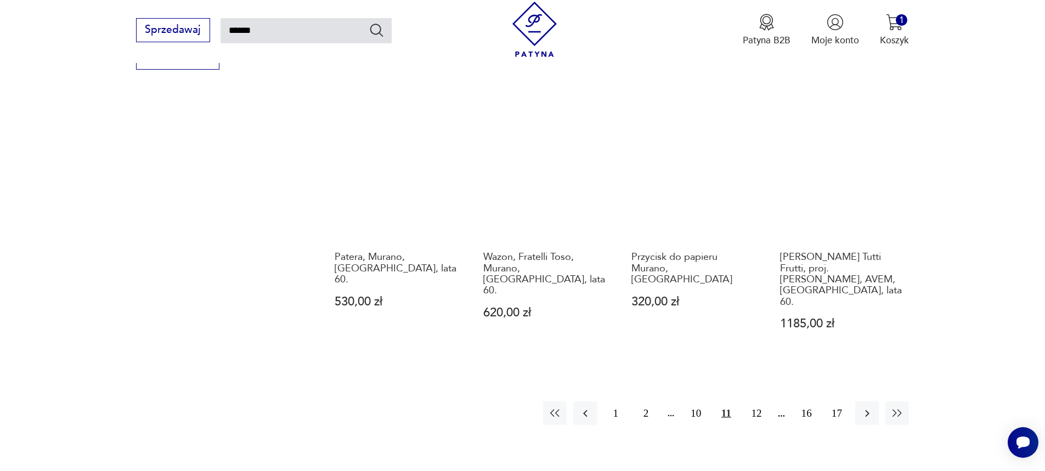
scroll to position [996, 0]
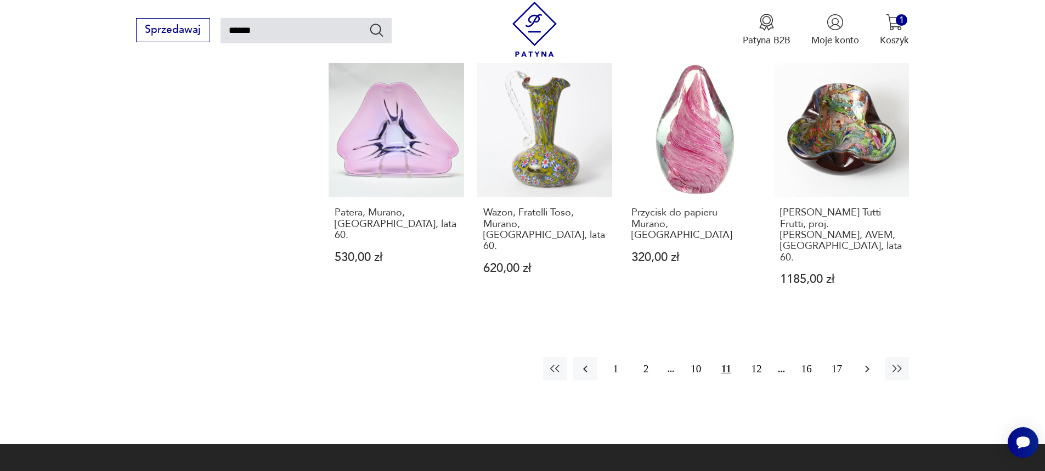
click at [863, 363] on icon "button" at bounding box center [867, 369] width 13 height 13
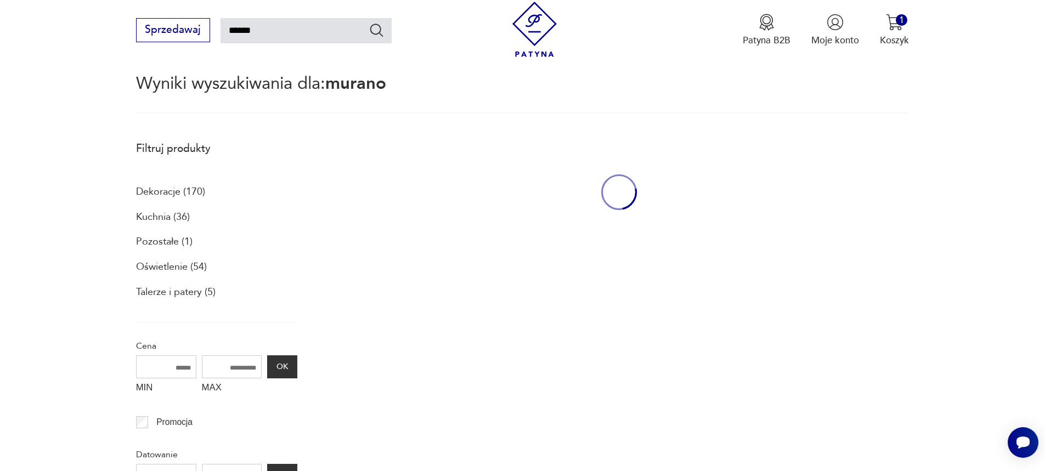
scroll to position [63, 0]
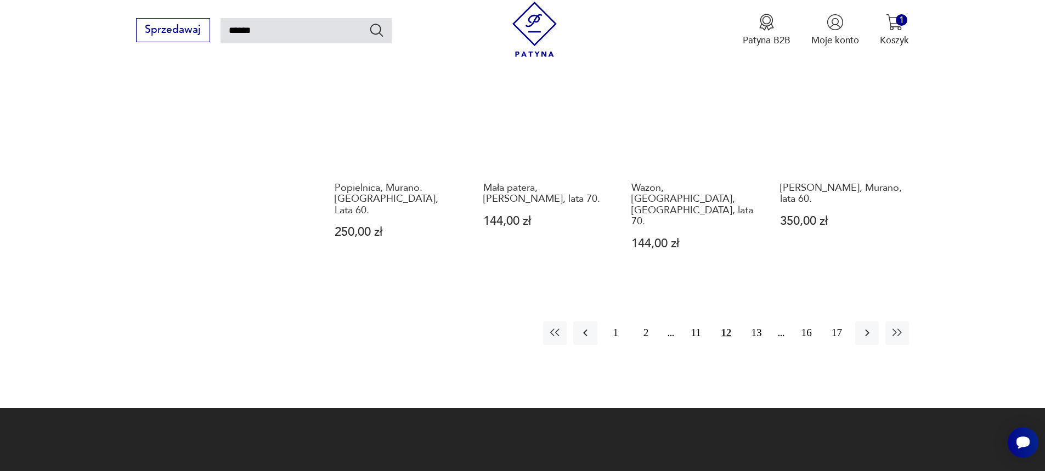
scroll to position [1051, 0]
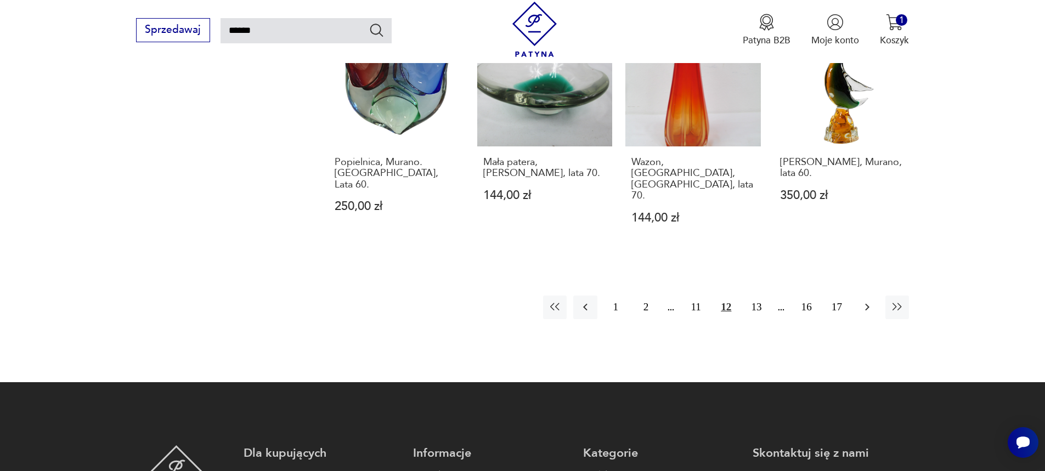
click at [865, 301] on icon "button" at bounding box center [867, 307] width 13 height 13
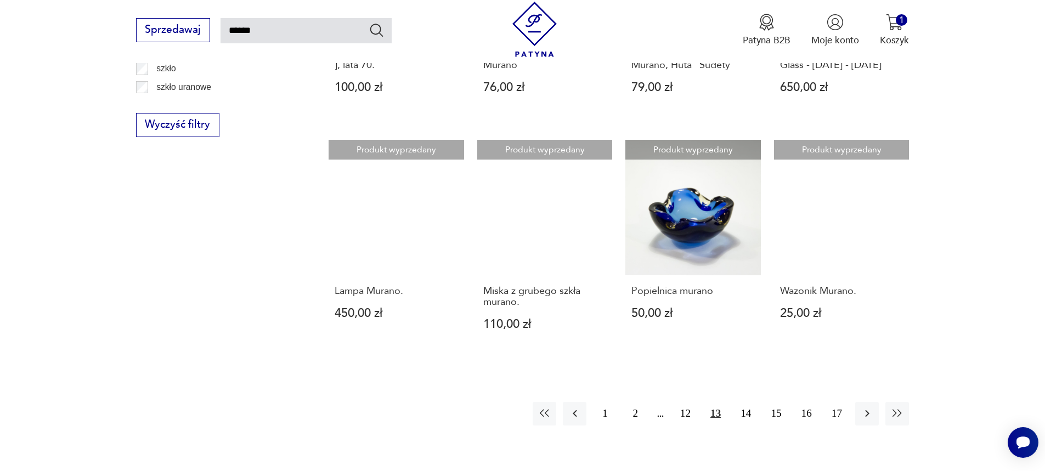
scroll to position [886, 0]
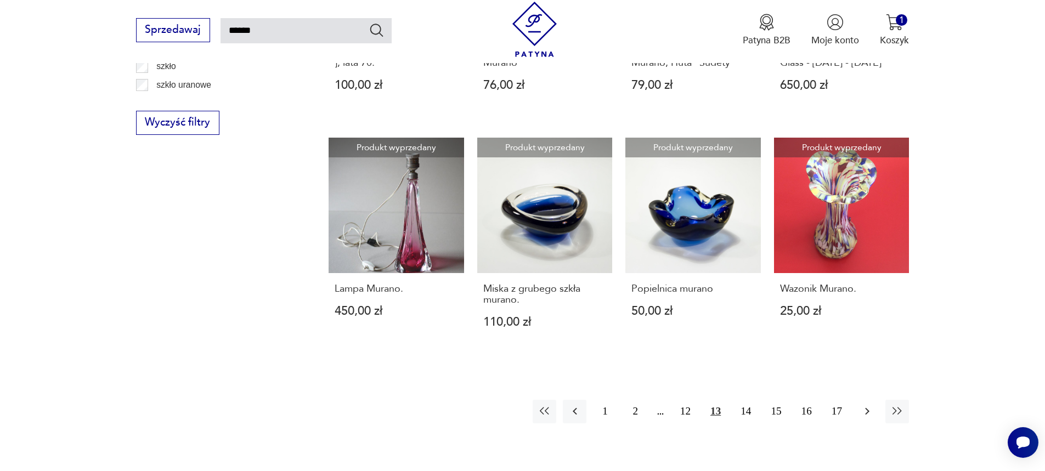
click at [873, 405] on icon "button" at bounding box center [867, 411] width 13 height 13
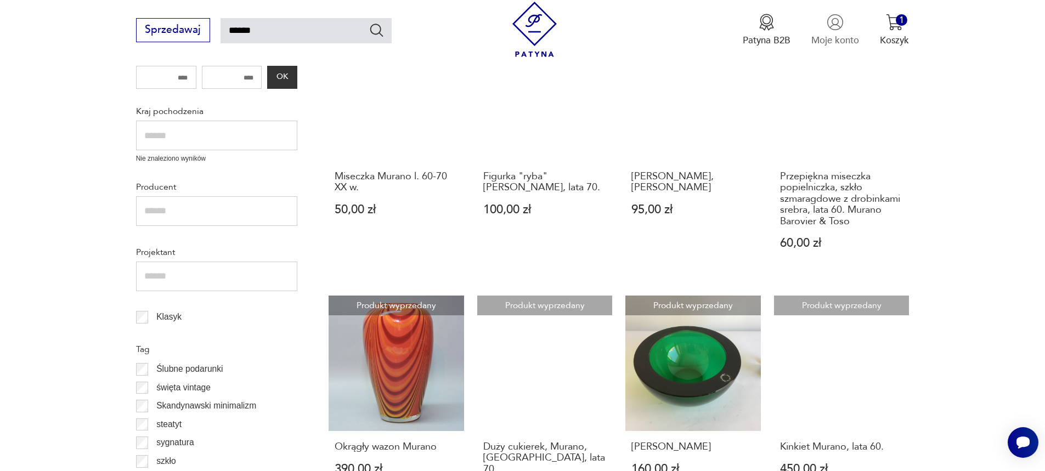
scroll to position [338, 0]
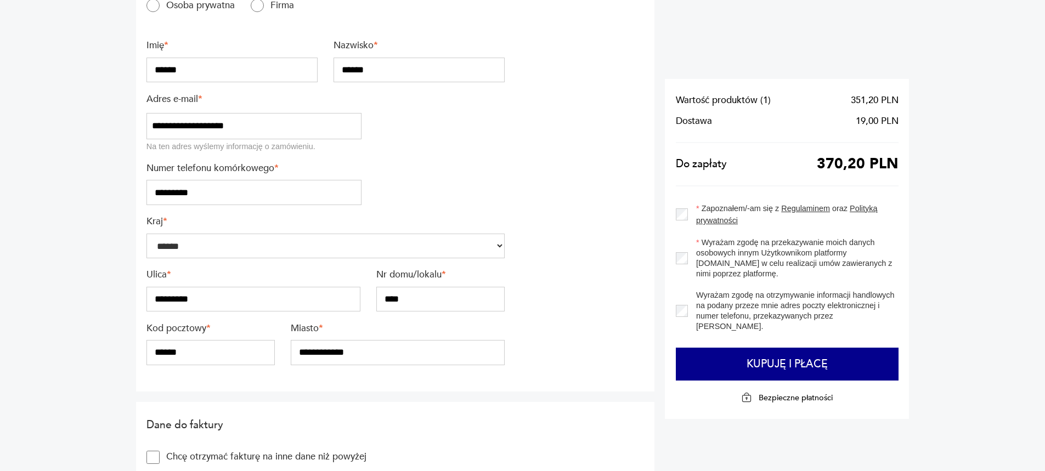
scroll to position [110, 0]
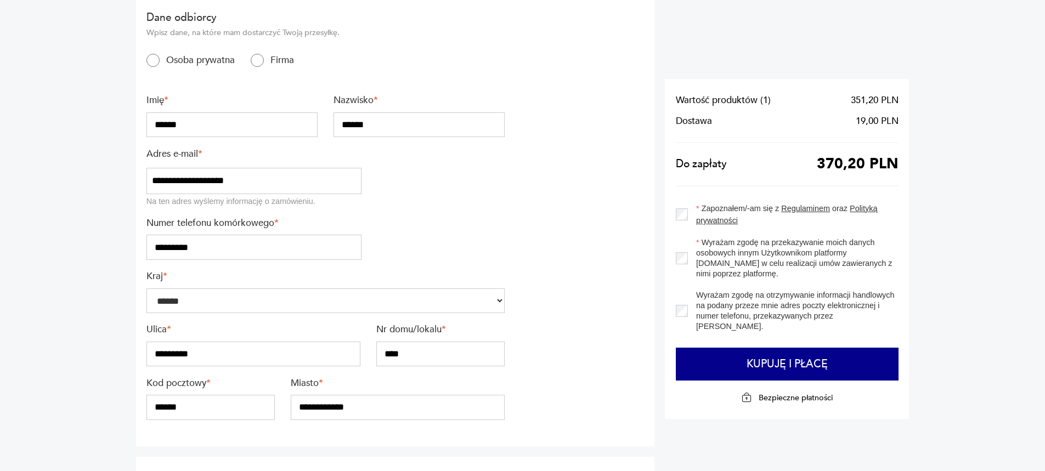
drag, startPoint x: 198, startPoint y: 178, endPoint x: 123, endPoint y: 179, distance: 74.6
drag, startPoint x: 260, startPoint y: 182, endPoint x: 96, endPoint y: 180, distance: 164.1
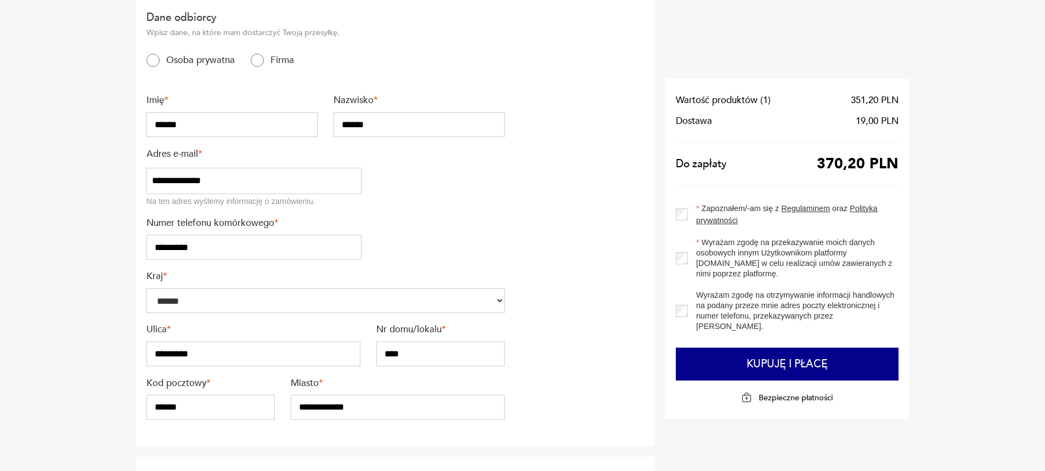
type input "**********"
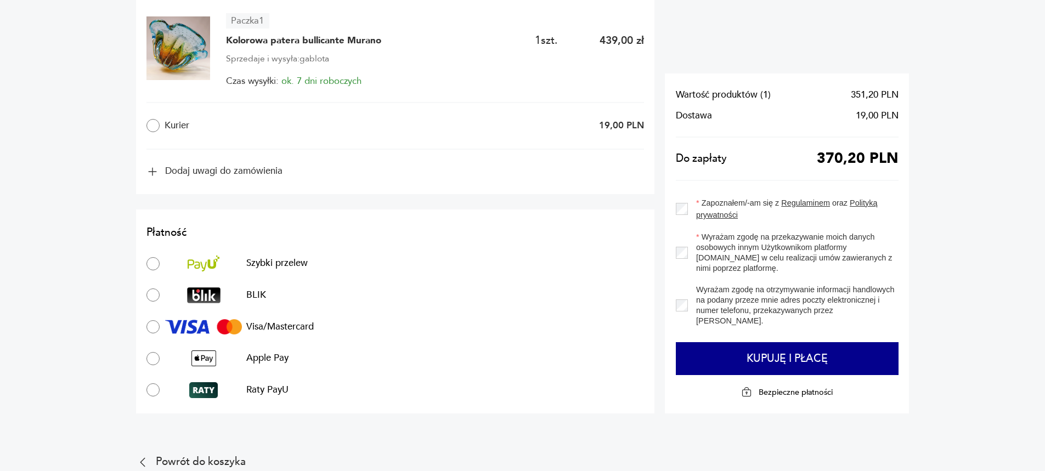
scroll to position [713, 0]
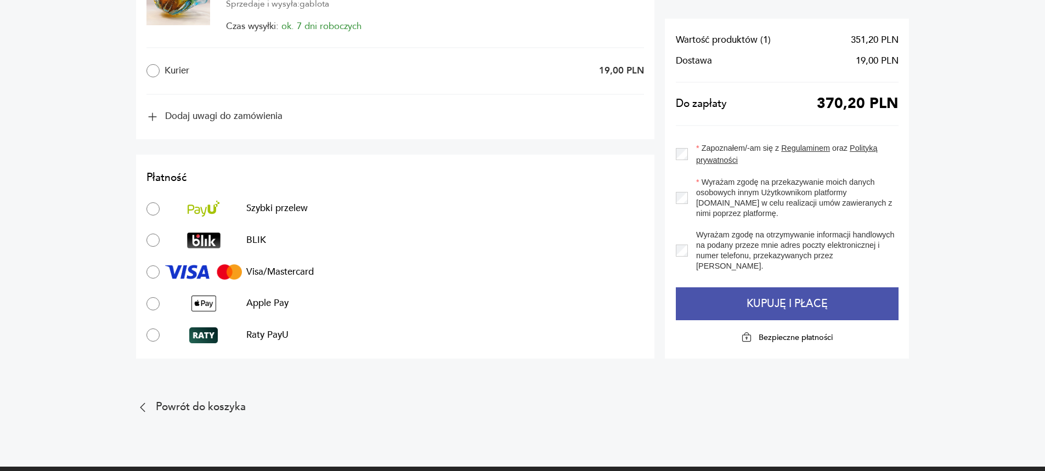
click at [722, 307] on button "Kupuję i płacę" at bounding box center [787, 304] width 223 height 33
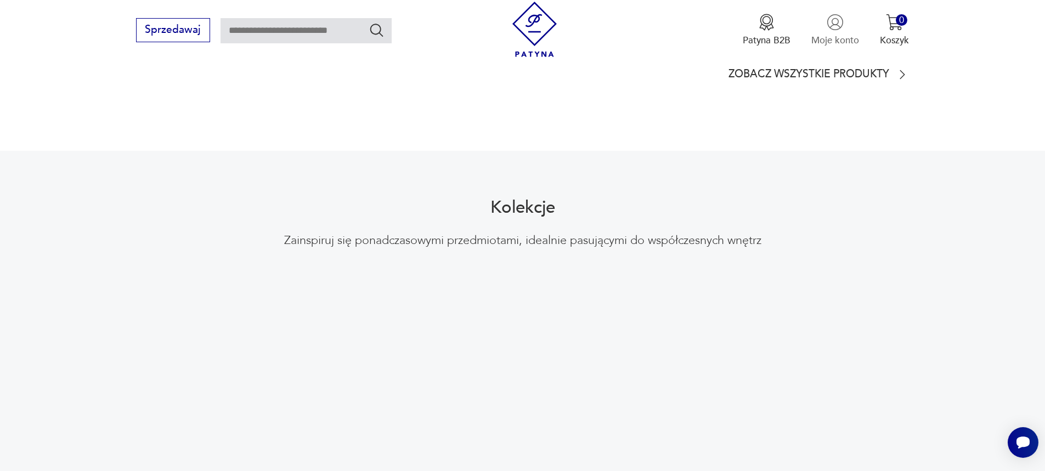
scroll to position [659, 0]
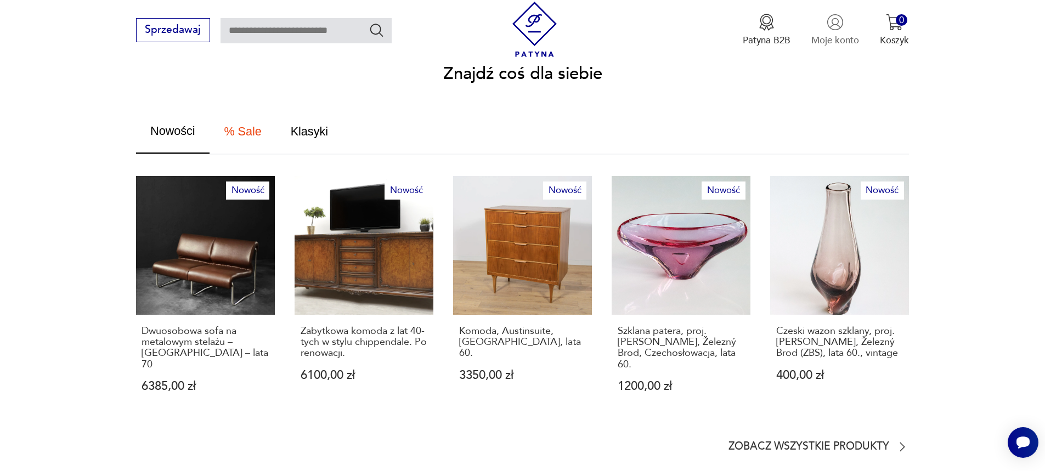
click at [837, 22] on img "button" at bounding box center [835, 22] width 17 height 17
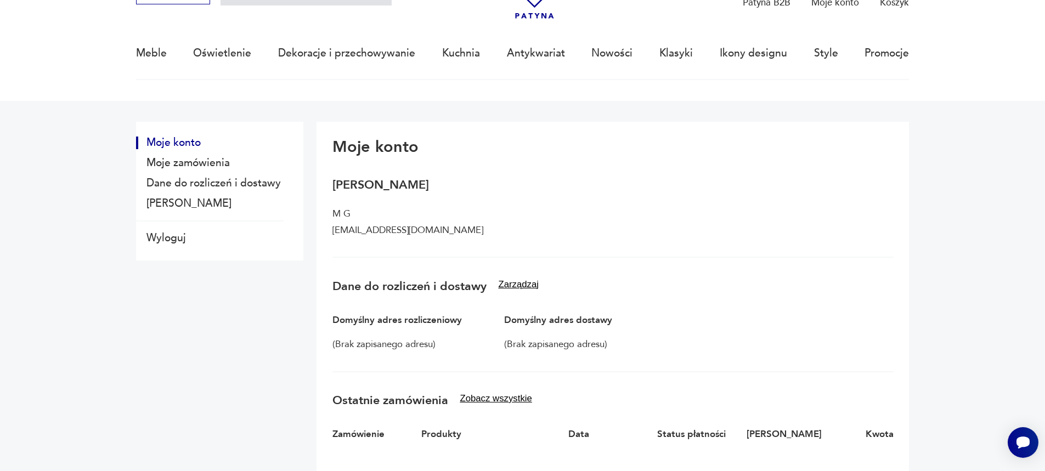
scroll to position [55, 0]
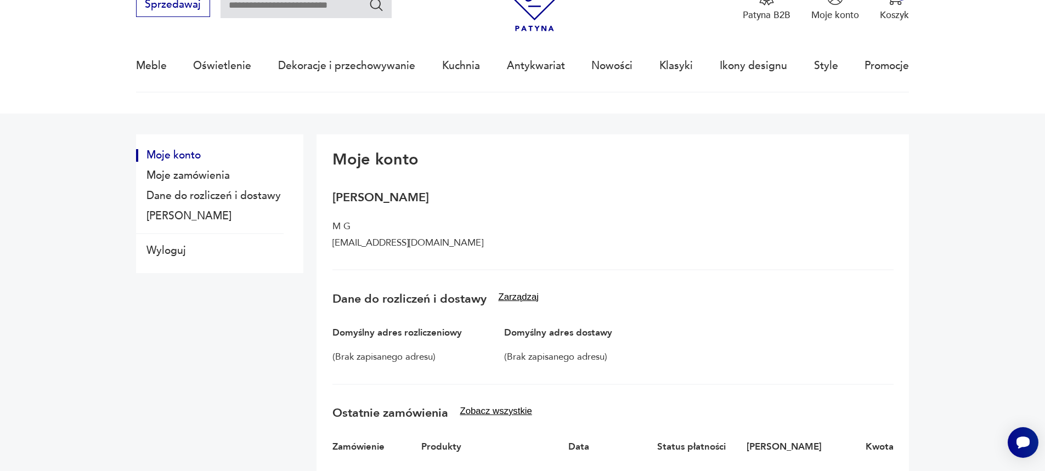
click at [487, 335] on div "Domyślny adres rozliczeniowy (Brak zapisanego adresu) Domyślny adres dostawy (B…" at bounding box center [613, 334] width 561 height 57
click at [261, 198] on button "Dane do rozliczeń i dostawy" at bounding box center [210, 196] width 148 height 13
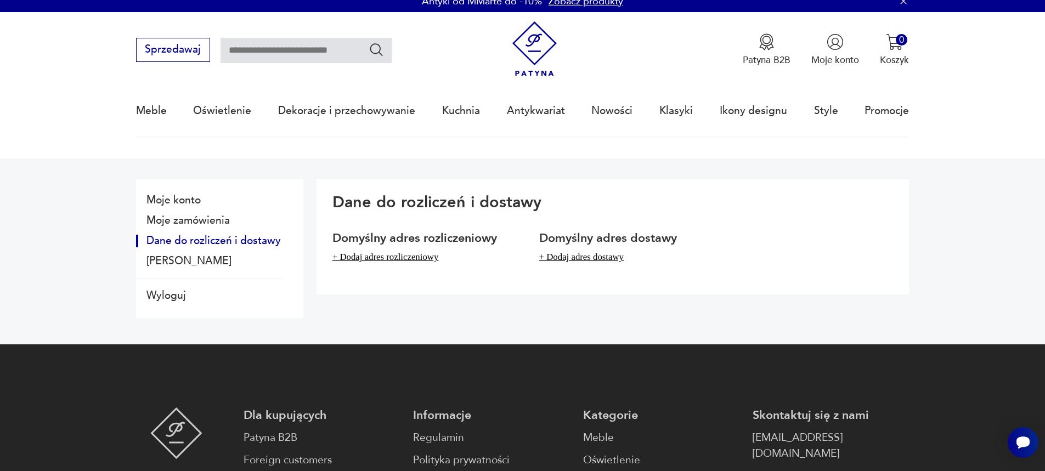
scroll to position [0, 0]
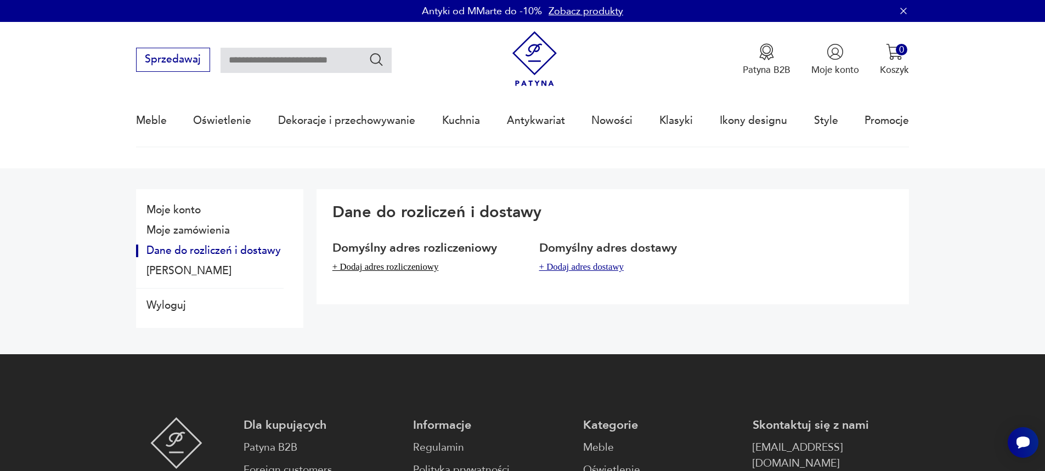
click at [590, 267] on button "+ Dodaj adres dostawy" at bounding box center [581, 267] width 85 height 11
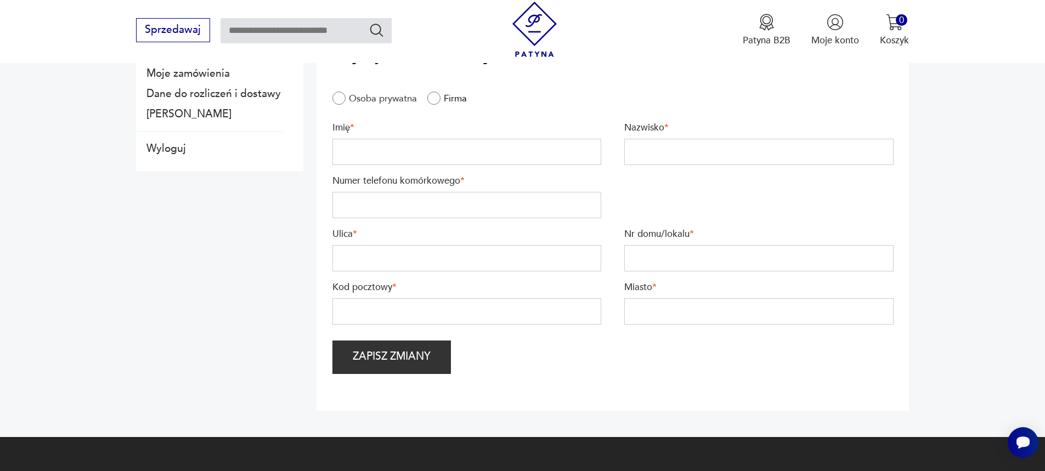
scroll to position [165, 0]
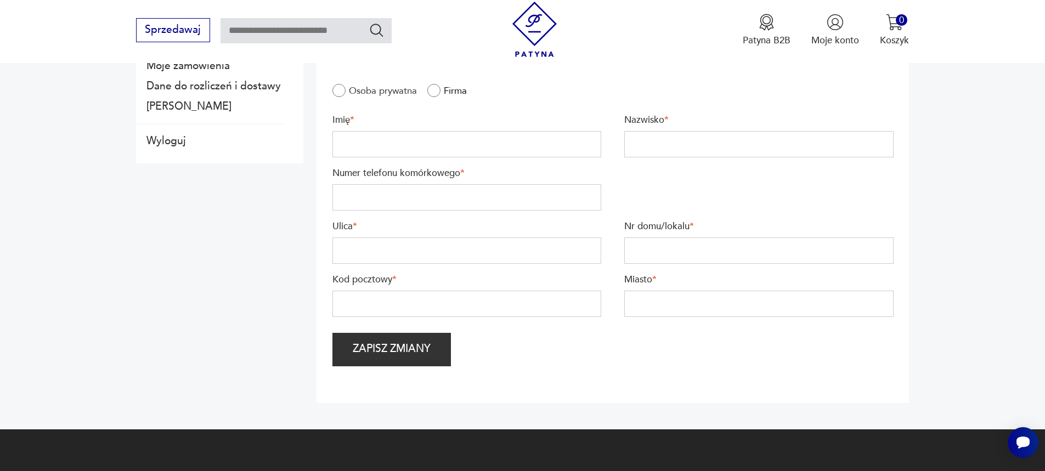
click at [409, 148] on input "text" at bounding box center [467, 144] width 269 height 26
type input "******"
click at [678, 148] on input "text" at bounding box center [759, 144] width 269 height 26
type input "******"
click at [363, 203] on input "text" at bounding box center [467, 197] width 269 height 26
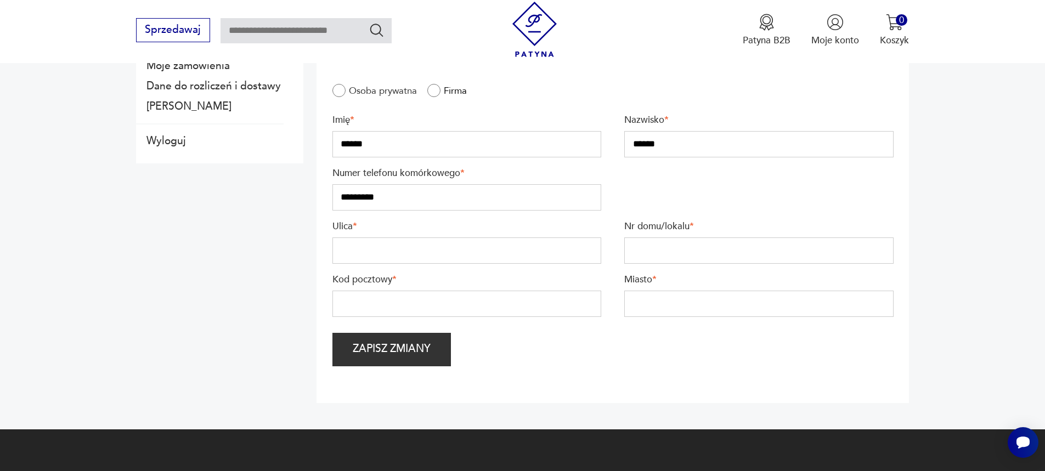
type input "*********"
click at [357, 245] on input "text" at bounding box center [467, 251] width 269 height 26
type input "*********"
click at [681, 246] on input "text" at bounding box center [759, 251] width 269 height 26
type input "****"
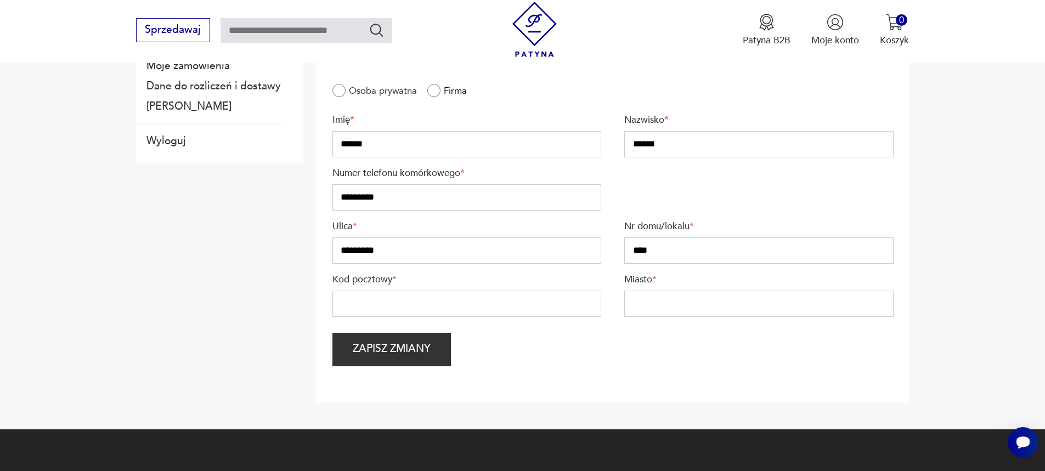
click at [381, 303] on input "text" at bounding box center [467, 304] width 269 height 26
type input "******"
click at [626, 306] on input "text" at bounding box center [759, 304] width 269 height 26
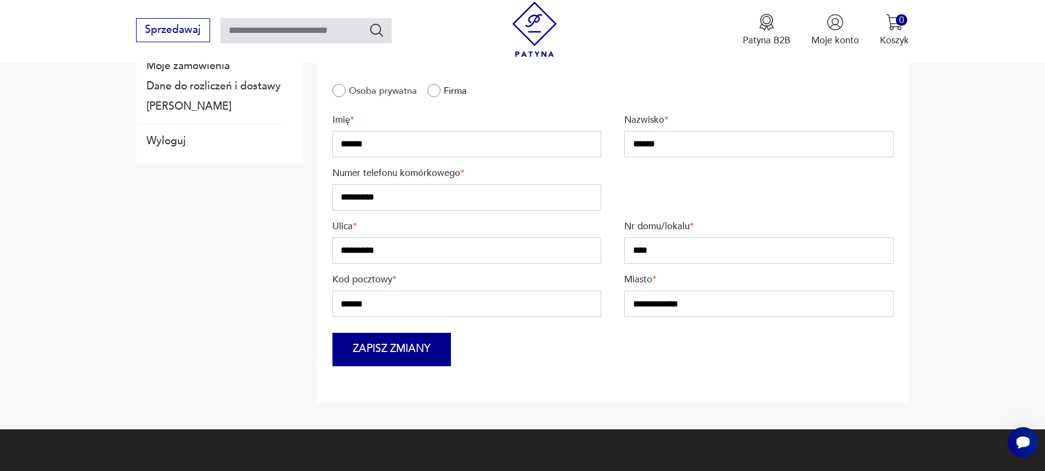
type input "**********"
click at [399, 353] on button "Zapisz zmiany" at bounding box center [392, 349] width 119 height 33
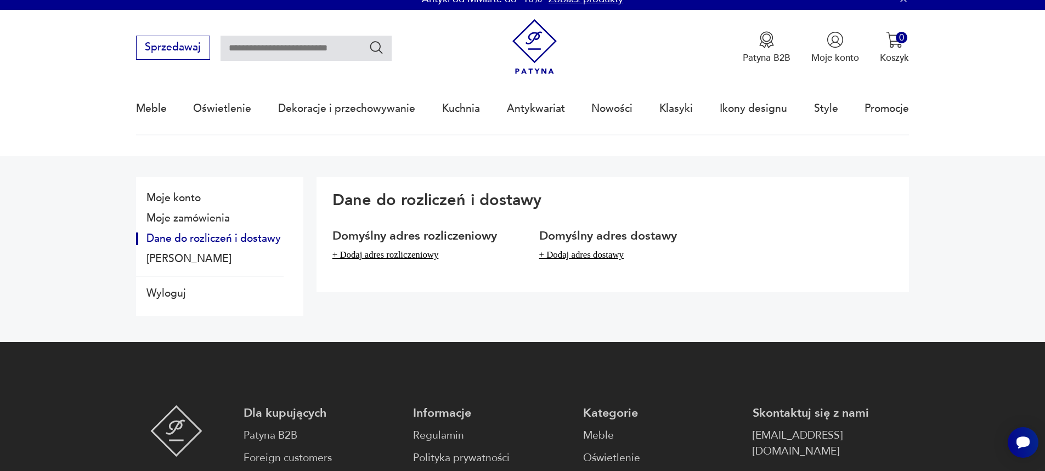
scroll to position [0, 0]
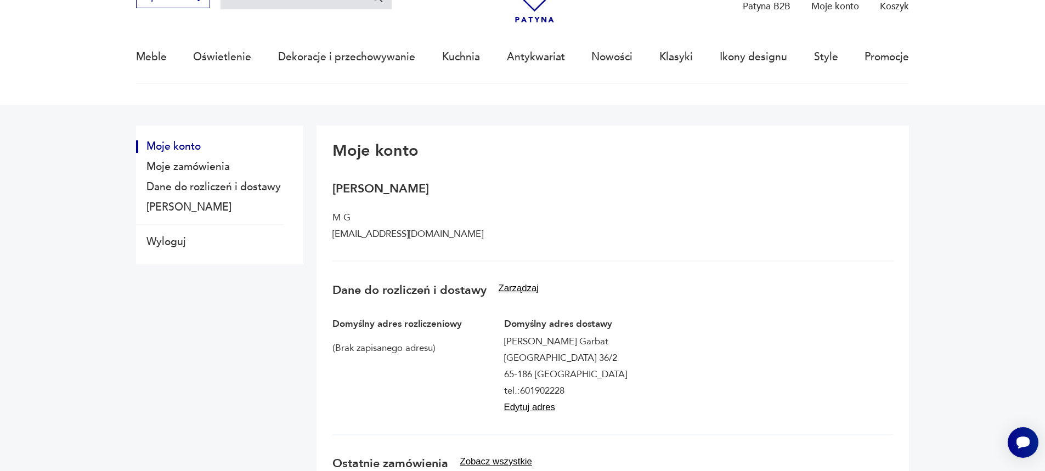
scroll to position [55, 0]
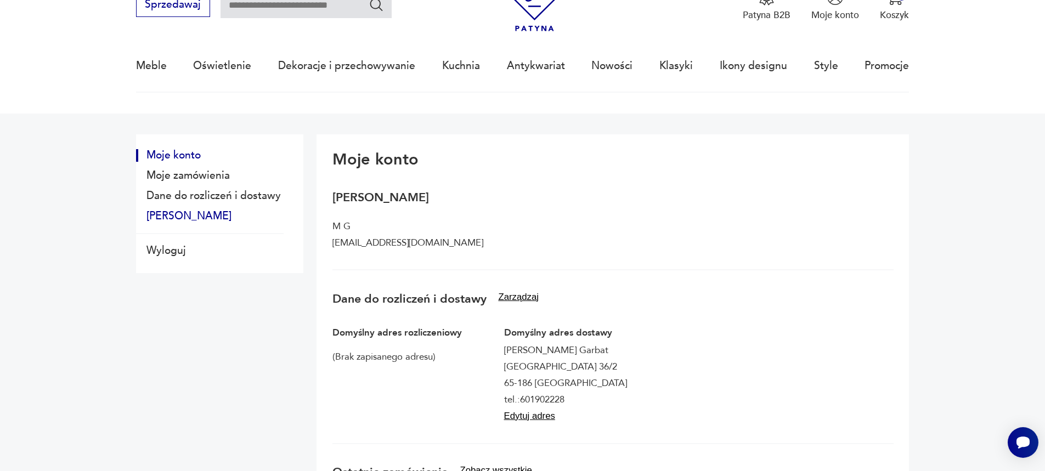
click at [175, 215] on button "[PERSON_NAME]" at bounding box center [210, 216] width 148 height 13
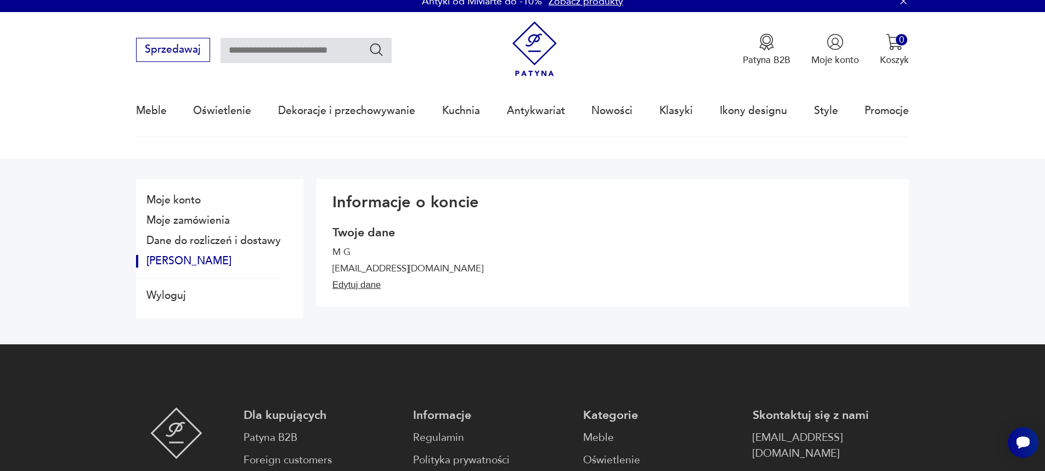
scroll to position [0, 0]
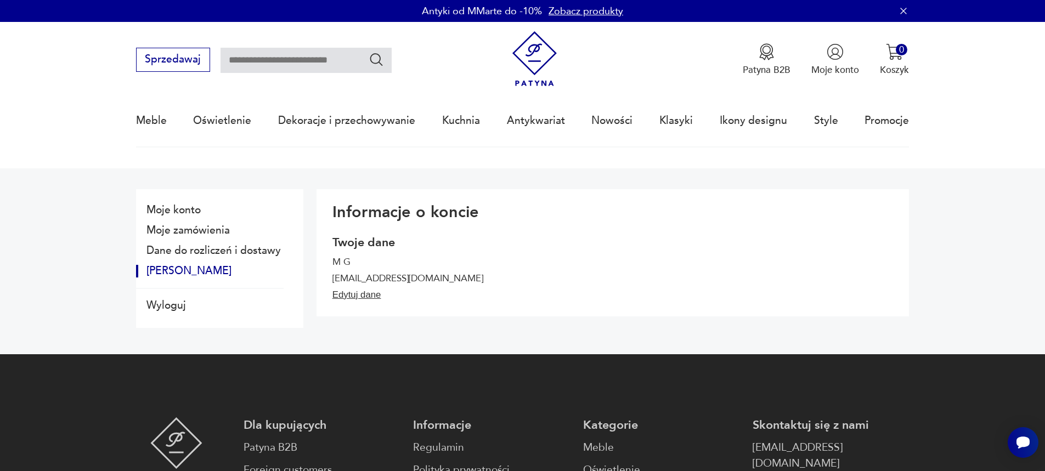
click at [358, 295] on button "Edytuj dane" at bounding box center [357, 295] width 49 height 11
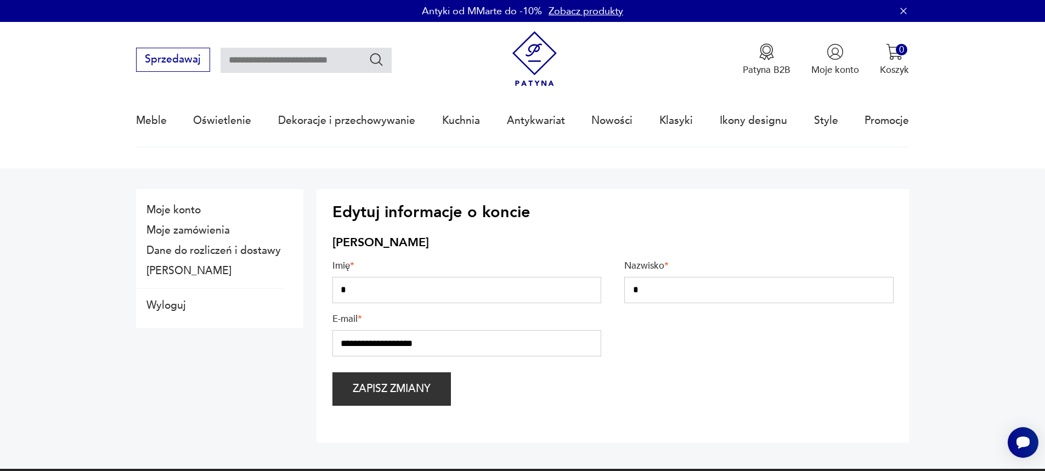
click at [407, 294] on input "*" at bounding box center [467, 290] width 269 height 26
type input "******"
click at [655, 289] on input "*" at bounding box center [759, 290] width 269 height 26
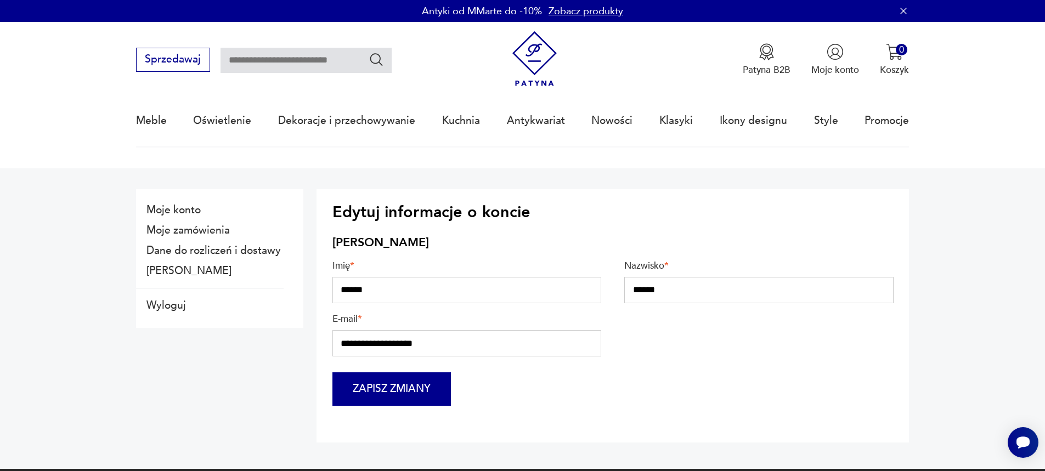
type input "******"
click at [432, 385] on button "Zapisz zmiany" at bounding box center [392, 389] width 119 height 33
